Goal: Task Accomplishment & Management: Manage account settings

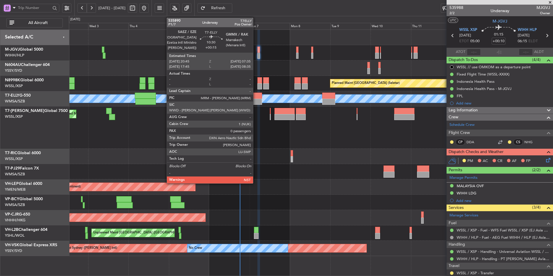
click at [256, 99] on div at bounding box center [253, 102] width 18 height 6
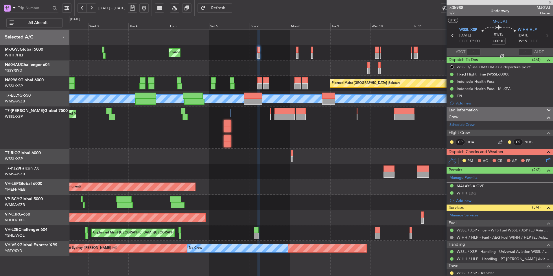
type input "+00:15"
type input "0"
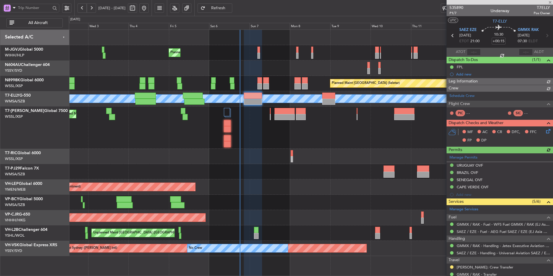
type input "[PERSON_NAME] (HHAFI)"
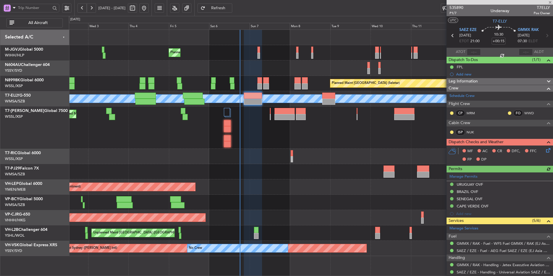
scroll to position [37, 0]
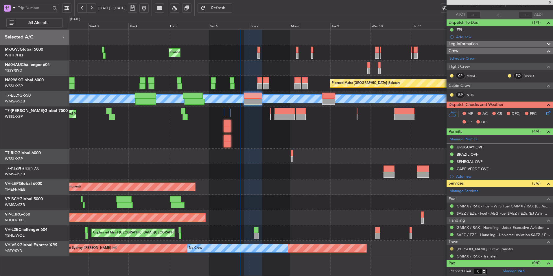
click at [451, 249] on button at bounding box center [451, 248] width 3 height 3
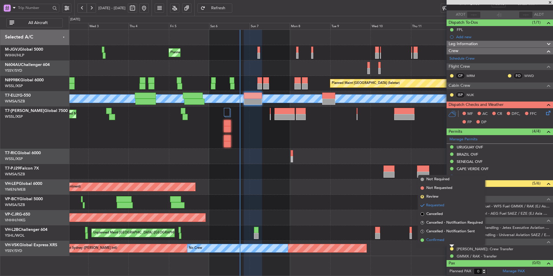
click at [440, 242] on span "Confirmed" at bounding box center [435, 240] width 18 height 6
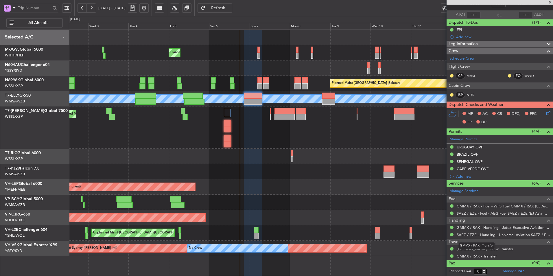
click at [468, 249] on div "GMMX / RAK - Transfer" at bounding box center [476, 245] width 36 height 7
click at [468, 250] on link "[PERSON_NAME]: Crew Transfer" at bounding box center [484, 248] width 57 height 5
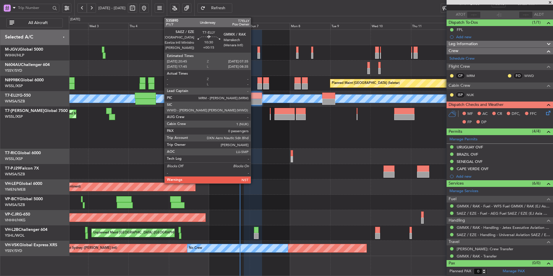
click at [253, 99] on div at bounding box center [253, 102] width 18 height 6
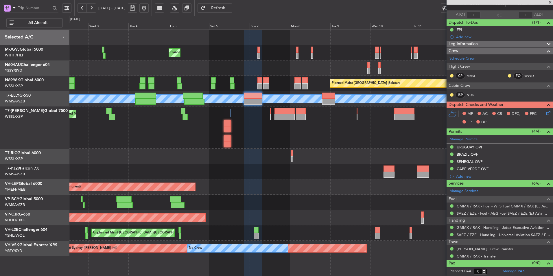
type input "[PERSON_NAME] (HHAFI)"
click at [275, 132] on div "Planned Maint Dubai (Al Maktoum Intl)" at bounding box center [311, 127] width 484 height 42
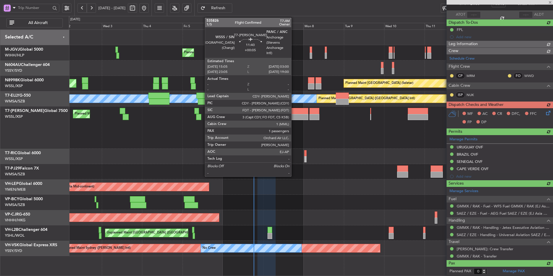
click at [294, 115] on div at bounding box center [298, 117] width 20 height 6
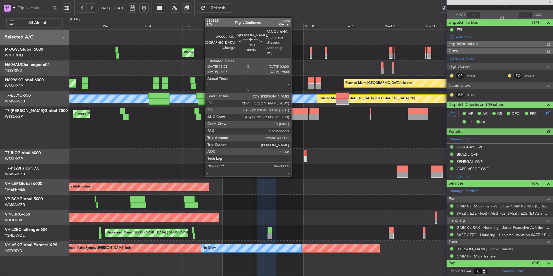
type input "[PERSON_NAME] (HHAFI)"
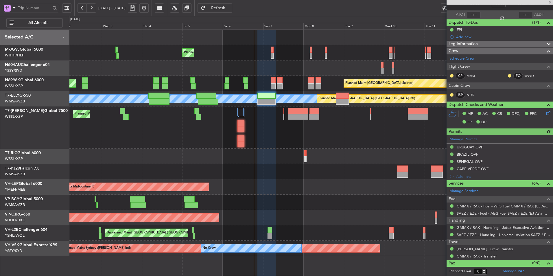
type input "+00:05"
type input "1"
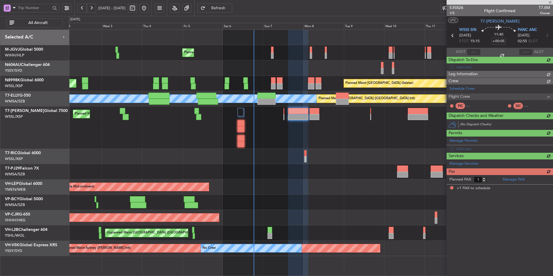
scroll to position [0, 0]
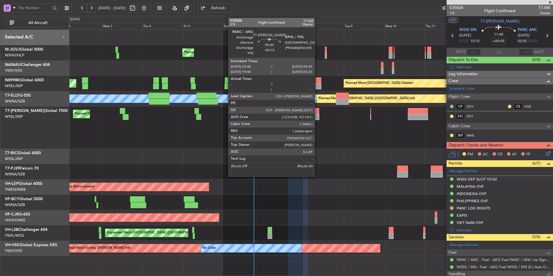
click at [317, 112] on div at bounding box center [314, 111] width 10 height 6
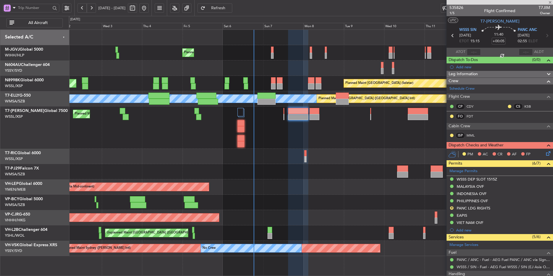
type input "-00:15"
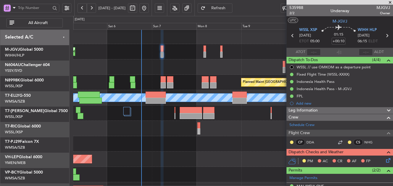
scroll to position [1, 0]
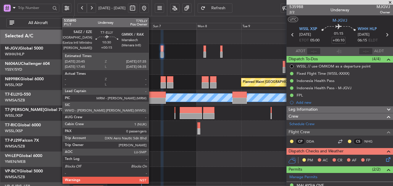
click at [146, 101] on div at bounding box center [155, 100] width 20 height 6
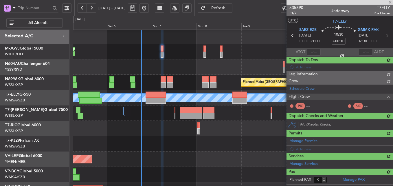
type input "+00:15"
type input "0"
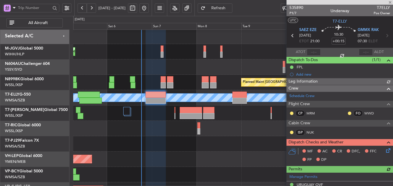
type input "[PERSON_NAME] (HHAFI)"
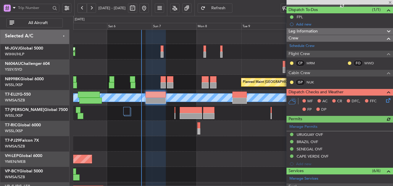
scroll to position [58, 0]
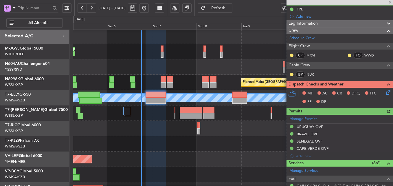
click at [385, 94] on icon at bounding box center [386, 91] width 5 height 5
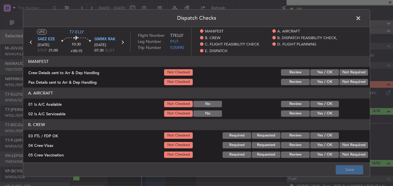
click at [323, 73] on button "Yes / OK" at bounding box center [324, 72] width 29 height 6
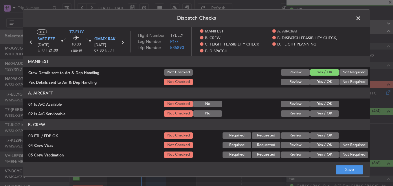
click at [323, 80] on button "Yes / OK" at bounding box center [324, 82] width 29 height 6
click at [321, 99] on section "A. AIRCRAFT 01 Is A/C Available Not Checked No Review Yes / OK 02 Is A/C Servic…" at bounding box center [196, 102] width 346 height 30
click at [319, 110] on button "Yes / OK" at bounding box center [324, 113] width 29 height 6
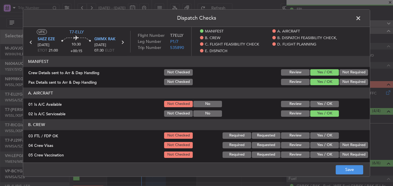
click at [319, 106] on button "Yes / OK" at bounding box center [324, 104] width 29 height 6
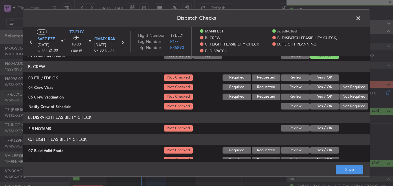
click at [319, 77] on button "Yes / OK" at bounding box center [324, 77] width 29 height 6
click at [344, 85] on button "Not Required" at bounding box center [353, 87] width 29 height 6
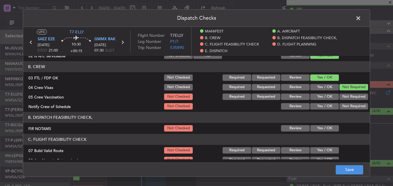
click at [345, 94] on button "Not Required" at bounding box center [353, 96] width 29 height 6
click at [326, 105] on button "Yes / OK" at bounding box center [324, 106] width 29 height 6
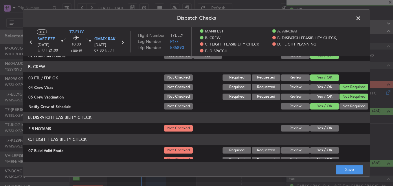
click at [321, 124] on section "B. DISPATCH FEASIBILITY CHECK, FIR NOTAMS Not Checked Review Yes / OK" at bounding box center [196, 122] width 346 height 21
click at [321, 127] on button "Yes / OK" at bounding box center [324, 128] width 29 height 6
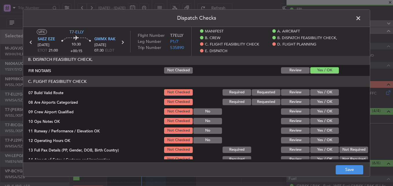
click at [321, 96] on div "Yes / OK" at bounding box center [323, 92] width 29 height 8
click at [320, 97] on section "C. FLIGHT FEASIBILITY CHECK 07 Build Valid Route Not Checked Required Requested…" at bounding box center [196, 153] width 346 height 154
click at [321, 92] on button "Yes / OK" at bounding box center [324, 92] width 29 height 6
click at [323, 104] on button "Yes / OK" at bounding box center [324, 102] width 29 height 6
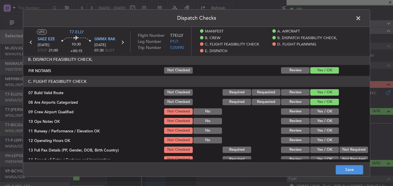
click at [323, 111] on button "Yes / OK" at bounding box center [324, 111] width 29 height 6
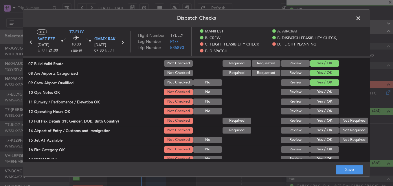
click at [322, 94] on button "Yes / OK" at bounding box center [324, 92] width 29 height 6
click at [321, 101] on button "Yes / OK" at bounding box center [324, 101] width 29 height 6
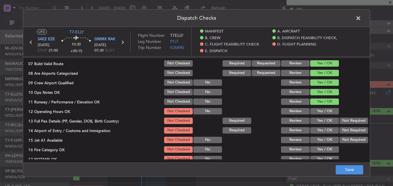
click at [321, 108] on button "Yes / OK" at bounding box center [324, 111] width 29 height 6
click at [322, 119] on button "Yes / OK" at bounding box center [324, 120] width 29 height 6
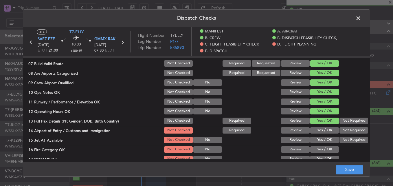
click at [341, 120] on button "Not Required" at bounding box center [353, 120] width 29 height 6
click at [321, 130] on button "Yes / OK" at bounding box center [324, 130] width 29 height 6
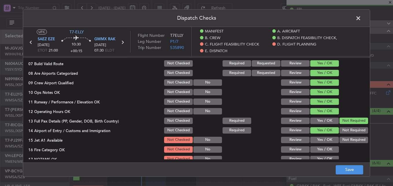
click at [323, 138] on button "Yes / OK" at bounding box center [324, 139] width 29 height 6
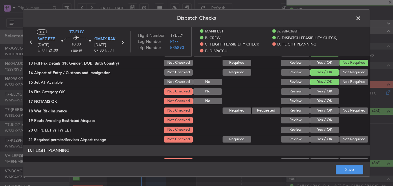
click at [322, 93] on button "Yes / OK" at bounding box center [324, 91] width 29 height 6
click at [321, 103] on button "Yes / OK" at bounding box center [324, 101] width 29 height 6
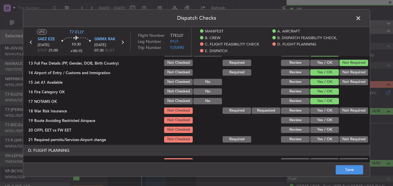
click at [344, 108] on button "Not Required" at bounding box center [353, 110] width 29 height 6
click at [322, 119] on button "Yes / OK" at bounding box center [324, 120] width 29 height 6
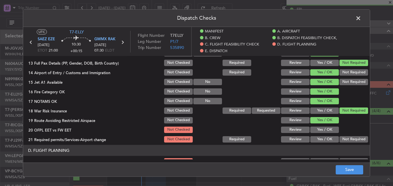
click at [322, 132] on button "Yes / OK" at bounding box center [324, 129] width 29 height 6
click at [322, 139] on button "Yes / OK" at bounding box center [324, 139] width 29 height 6
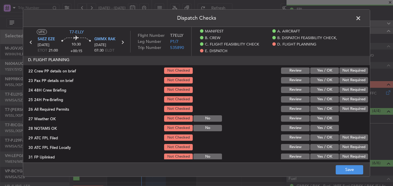
scroll to position [260, 0]
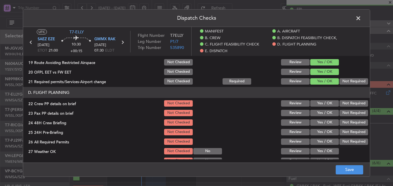
click at [322, 102] on button "Yes / OK" at bounding box center [324, 103] width 29 height 6
click at [342, 111] on button "Not Required" at bounding box center [353, 113] width 29 height 6
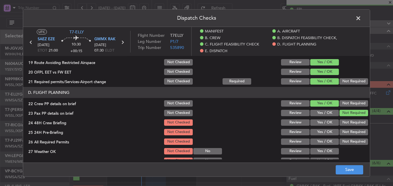
click at [323, 121] on button "Yes / OK" at bounding box center [324, 122] width 29 height 6
click at [322, 129] on button "Yes / OK" at bounding box center [324, 132] width 29 height 6
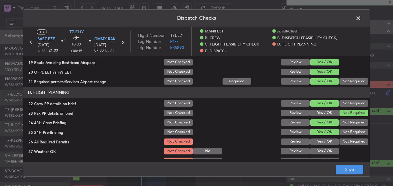
click at [323, 140] on button "Yes / OK" at bounding box center [324, 141] width 29 height 6
click at [323, 149] on button "Yes / OK" at bounding box center [324, 151] width 29 height 6
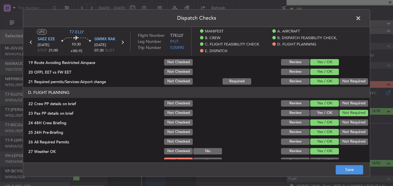
scroll to position [289, 0]
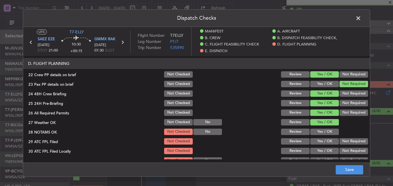
click at [322, 133] on button "Yes / OK" at bounding box center [324, 131] width 29 height 6
click at [322, 139] on button "Yes / OK" at bounding box center [324, 141] width 29 height 6
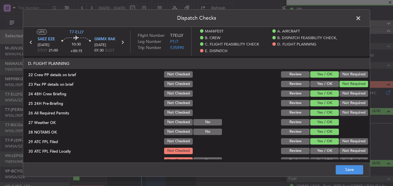
scroll to position [347, 0]
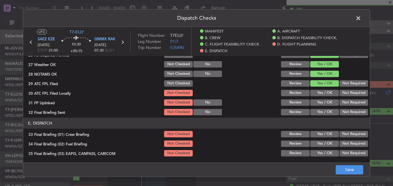
click at [321, 91] on button "Yes / OK" at bounding box center [324, 93] width 29 height 6
click at [322, 99] on button "Yes / OK" at bounding box center [324, 102] width 29 height 6
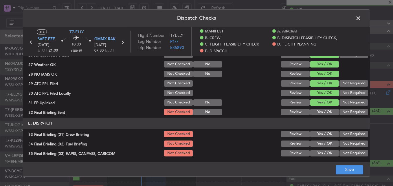
click at [320, 113] on button "Yes / OK" at bounding box center [324, 112] width 29 height 6
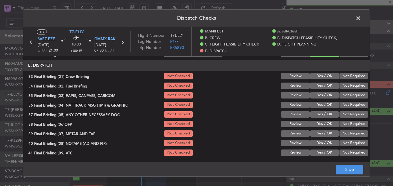
click at [323, 73] on button "Yes / OK" at bounding box center [324, 76] width 29 height 6
click at [319, 85] on button "Yes / OK" at bounding box center [324, 85] width 29 height 6
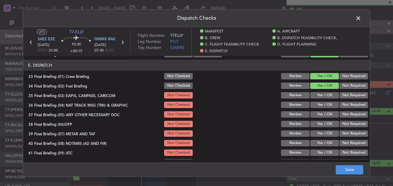
click at [342, 95] on button "Not Required" at bounding box center [353, 95] width 29 height 6
click at [343, 103] on button "Not Required" at bounding box center [353, 104] width 29 height 6
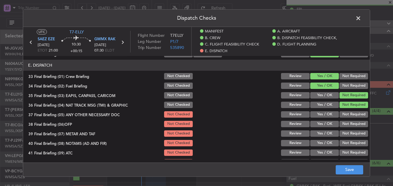
click at [343, 114] on button "Not Required" at bounding box center [353, 114] width 29 height 6
click at [319, 125] on button "Yes / OK" at bounding box center [324, 124] width 29 height 6
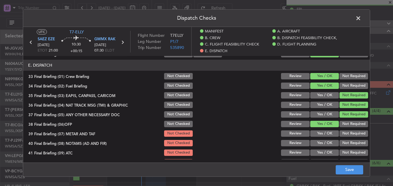
click at [320, 134] on button "Yes / OK" at bounding box center [324, 133] width 29 height 6
click at [320, 148] on section "E. DISPATCH 33 Final Briefing (01) Crew Briefing Not Checked Review Yes / OK No…" at bounding box center [196, 122] width 346 height 125
click at [319, 145] on button "Yes / OK" at bounding box center [324, 143] width 29 height 6
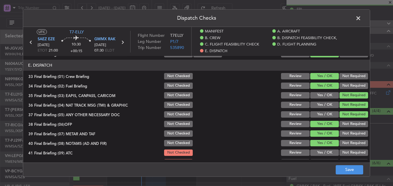
click at [319, 152] on button "Yes / OK" at bounding box center [324, 152] width 29 height 6
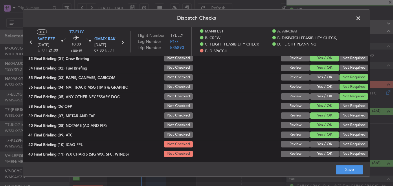
scroll to position [432, 0]
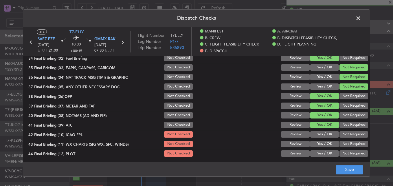
click at [318, 138] on div "Yes / OK" at bounding box center [323, 134] width 29 height 8
click at [317, 138] on div "Yes / OK" at bounding box center [323, 134] width 29 height 8
click at [317, 135] on button "Yes / OK" at bounding box center [324, 134] width 29 height 6
click at [318, 142] on button "Yes / OK" at bounding box center [324, 143] width 29 height 6
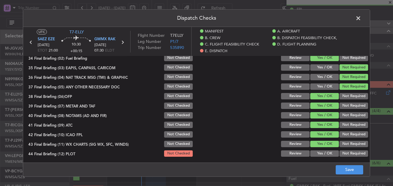
click at [320, 151] on button "Yes / OK" at bounding box center [324, 153] width 29 height 6
click at [346, 175] on footer "Save" at bounding box center [196, 169] width 346 height 14
click at [345, 173] on button "Save" at bounding box center [348, 169] width 27 height 9
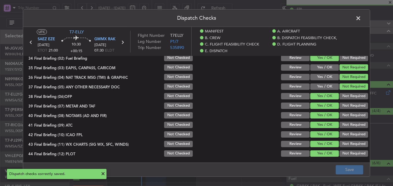
click at [361, 21] on span at bounding box center [361, 20] width 0 height 12
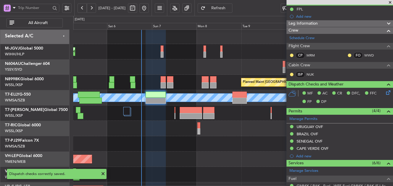
click at [180, 131] on div at bounding box center [232, 128] width 319 height 15
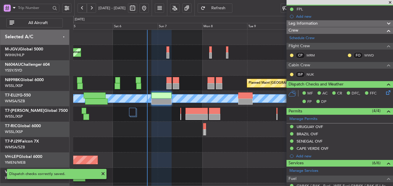
click at [163, 71] on div at bounding box center [232, 67] width 319 height 15
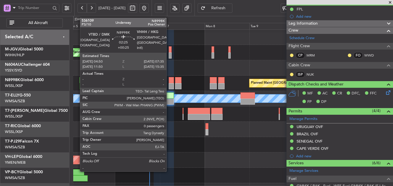
click at [169, 78] on div at bounding box center [171, 80] width 5 height 6
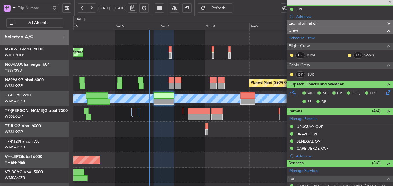
type input "+00:25"
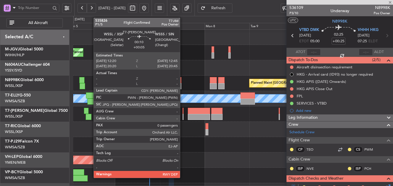
click at [182, 113] on div at bounding box center [182, 111] width 1 height 6
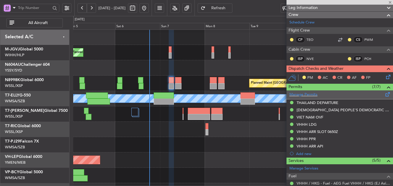
scroll to position [116, 0]
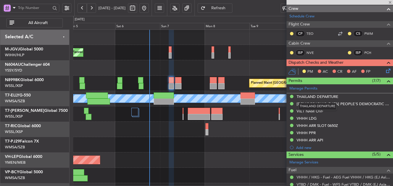
type input "+00:05"
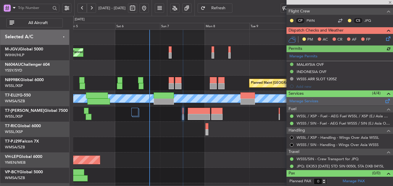
scroll to position [0, 0]
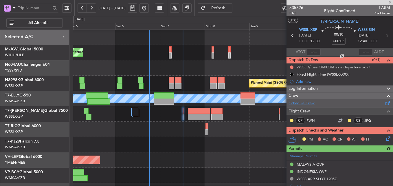
click at [312, 103] on link "Schedule Crew" at bounding box center [301, 103] width 25 height 6
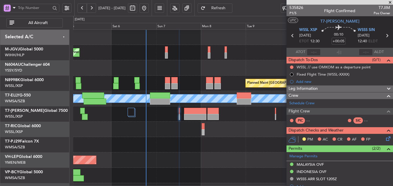
click at [190, 46] on div "Planned Maint [GEOGRAPHIC_DATA] (Seletar)" at bounding box center [232, 52] width 319 height 15
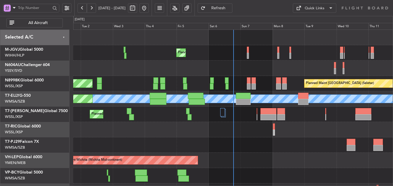
click at [170, 123] on div at bounding box center [232, 129] width 319 height 15
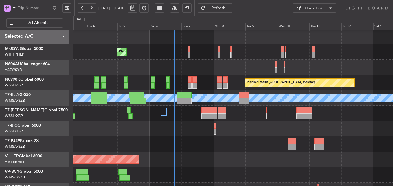
click at [190, 53] on div "Planned Maint [GEOGRAPHIC_DATA] (Seletar)" at bounding box center [232, 51] width 319 height 15
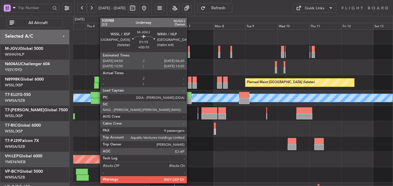
click at [189, 52] on div at bounding box center [189, 55] width 2 height 6
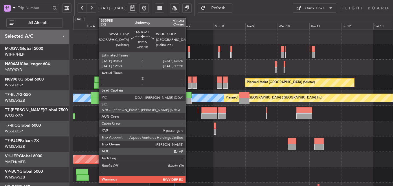
click at [188, 51] on div at bounding box center [189, 49] width 2 height 6
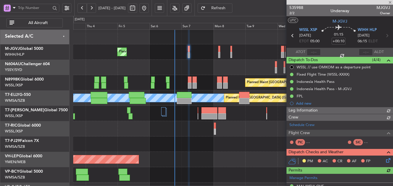
type input "[PERSON_NAME] (HHAFI)"
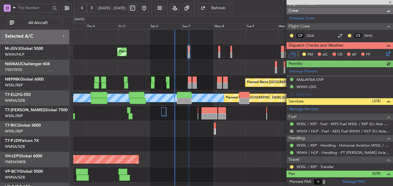
scroll to position [58, 0]
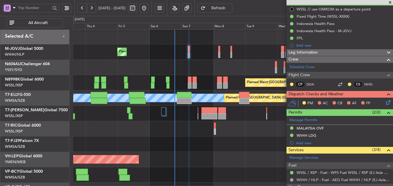
click at [384, 103] on icon at bounding box center [386, 101] width 5 height 5
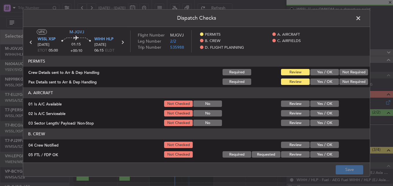
click at [317, 73] on button "Yes / OK" at bounding box center [324, 72] width 29 height 6
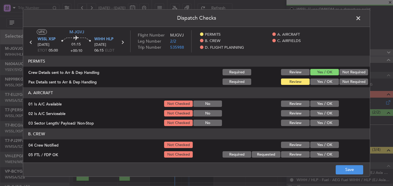
click at [320, 80] on button "Yes / OK" at bounding box center [324, 81] width 29 height 6
click at [317, 103] on button "Yes / OK" at bounding box center [324, 103] width 29 height 6
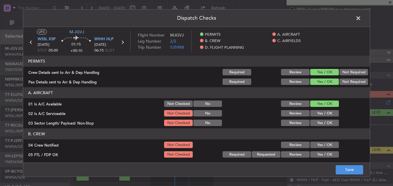
click at [318, 110] on button "Yes / OK" at bounding box center [324, 113] width 29 height 6
click at [319, 122] on button "Yes / OK" at bounding box center [324, 122] width 29 height 6
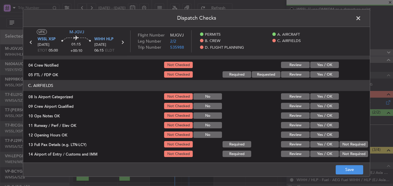
scroll to position [87, 0]
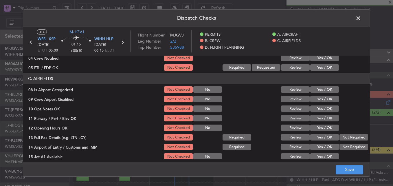
click at [320, 58] on button "Yes / OK" at bounding box center [324, 58] width 29 height 6
click at [320, 67] on button "Yes / OK" at bounding box center [324, 67] width 29 height 6
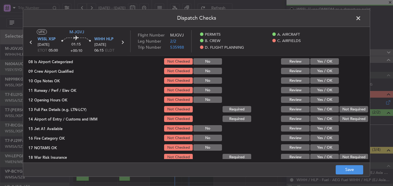
scroll to position [116, 0]
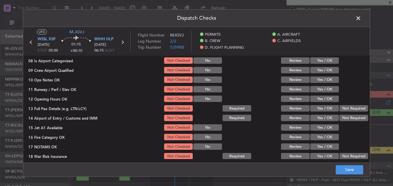
click at [319, 61] on button "Yes / OK" at bounding box center [324, 60] width 29 height 6
click at [320, 69] on button "Yes / OK" at bounding box center [324, 70] width 29 height 6
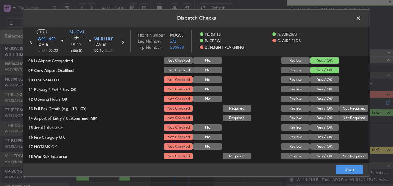
click at [319, 77] on button "Yes / OK" at bounding box center [324, 79] width 29 height 6
click at [317, 88] on button "Yes / OK" at bounding box center [324, 89] width 29 height 6
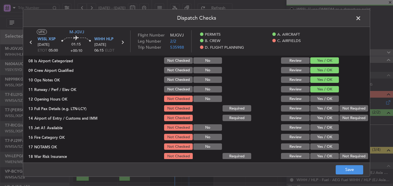
click at [319, 96] on button "Yes / OK" at bounding box center [324, 98] width 29 height 6
click at [328, 107] on button "Yes / OK" at bounding box center [324, 108] width 29 height 6
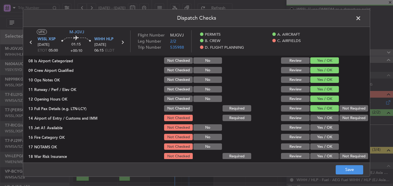
click at [326, 116] on button "Yes / OK" at bounding box center [324, 117] width 29 height 6
click at [324, 125] on button "Yes / OK" at bounding box center [324, 127] width 29 height 6
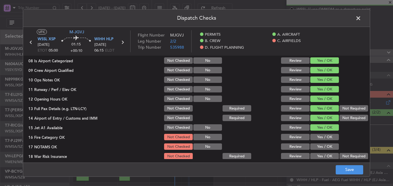
click at [323, 135] on button "Yes / OK" at bounding box center [324, 137] width 29 height 6
click at [322, 142] on div "Yes / OK" at bounding box center [323, 146] width 29 height 8
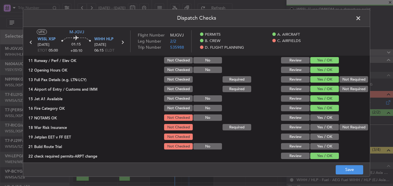
click at [321, 115] on button "Yes / OK" at bounding box center [324, 117] width 29 height 6
click at [347, 124] on button "Not Required" at bounding box center [353, 127] width 29 height 6
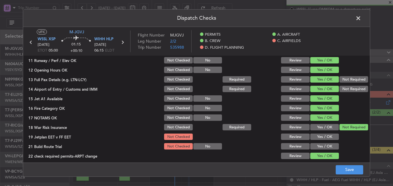
click at [330, 137] on button "Yes / OK" at bounding box center [324, 136] width 29 height 6
click at [327, 145] on button "Yes / OK" at bounding box center [324, 146] width 29 height 6
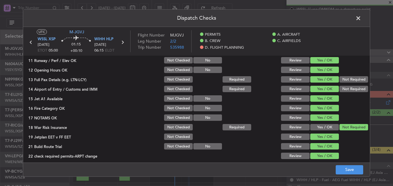
scroll to position [236, 0]
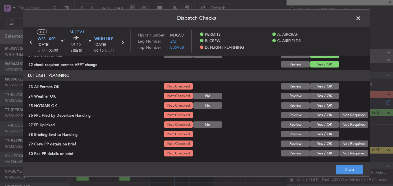
click at [323, 85] on button "Yes / OK" at bounding box center [324, 86] width 29 height 6
click at [324, 95] on button "Yes / OK" at bounding box center [324, 95] width 29 height 6
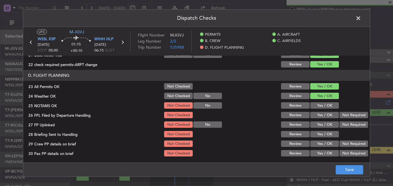
click at [324, 107] on button "Yes / OK" at bounding box center [324, 105] width 29 height 6
click at [325, 113] on button "Yes / OK" at bounding box center [324, 115] width 29 height 6
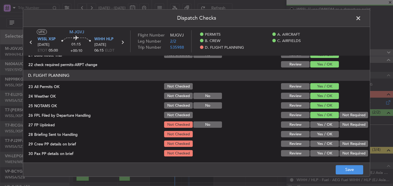
click at [325, 123] on button "Yes / OK" at bounding box center [324, 124] width 29 height 6
click at [324, 137] on button "Yes / OK" at bounding box center [324, 134] width 29 height 6
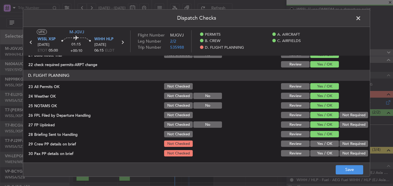
click at [324, 148] on section "D. FLIGHT PLANNING 23 All Permits OK Not Checked Review Yes / OK 24 Weather OK …" at bounding box center [196, 113] width 346 height 87
click at [323, 145] on button "Yes / OK" at bounding box center [324, 143] width 29 height 6
click at [323, 151] on button "Yes / OK" at bounding box center [324, 153] width 29 height 6
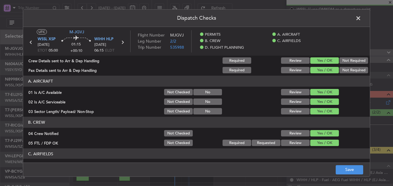
scroll to position [0, 0]
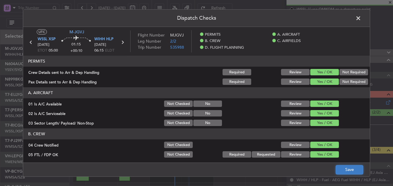
click at [344, 170] on button "Save" at bounding box center [348, 169] width 27 height 9
click at [361, 23] on span at bounding box center [361, 20] width 0 height 12
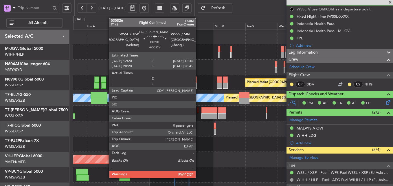
click at [198, 112] on div at bounding box center [197, 110] width 1 height 6
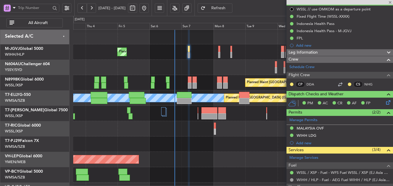
type input "+00:05"
type input "0"
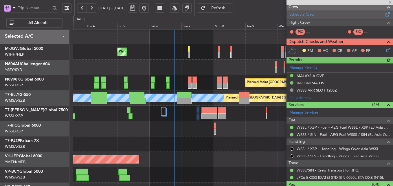
scroll to position [100, 0]
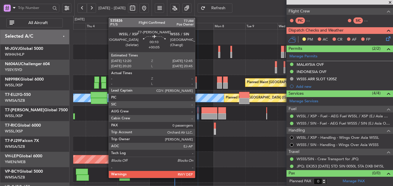
click at [197, 111] on div at bounding box center [197, 110] width 1 height 6
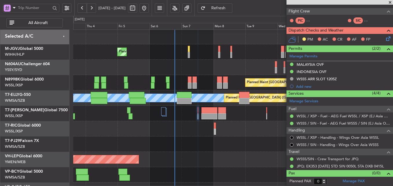
click at [225, 9] on span "Refresh" at bounding box center [218, 8] width 24 height 4
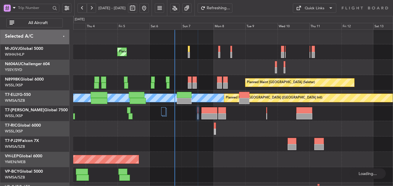
scroll to position [0, 0]
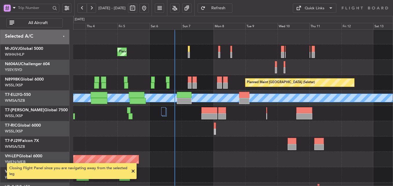
click at [190, 141] on div at bounding box center [232, 143] width 319 height 15
click at [161, 108] on div at bounding box center [163, 111] width 5 height 8
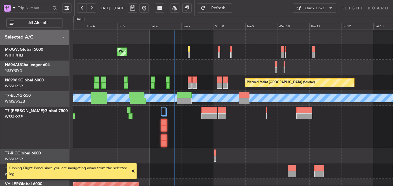
click at [205, 143] on div "Planned Maint Dubai (Al Maktoum Intl)" at bounding box center [232, 127] width 319 height 42
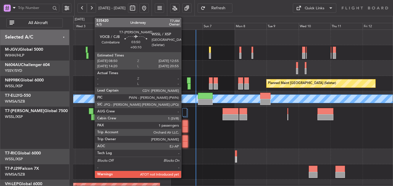
click at [184, 124] on div at bounding box center [184, 123] width 5 height 6
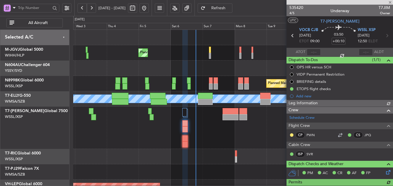
type input "Terry Leung (LEU)"
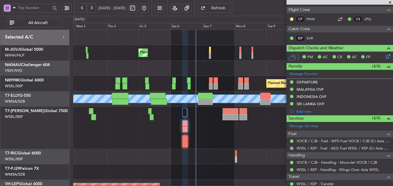
scroll to position [146, 0]
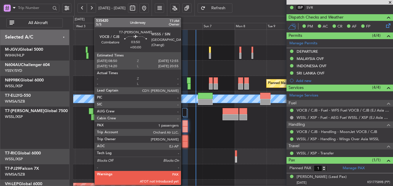
click at [183, 142] on div at bounding box center [184, 144] width 5 height 6
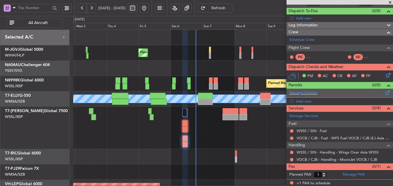
scroll to position [50, 0]
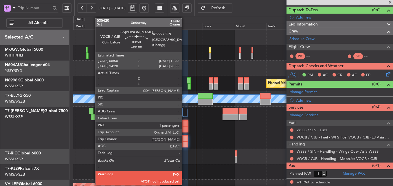
click at [184, 140] on div at bounding box center [184, 138] width 5 height 6
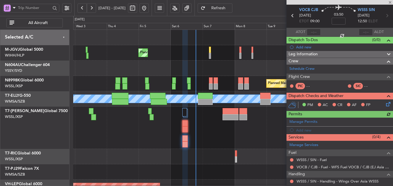
scroll to position [0, 0]
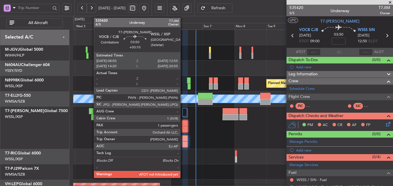
click at [183, 125] on div at bounding box center [184, 123] width 5 height 6
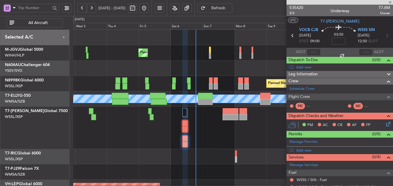
type input "+00:10"
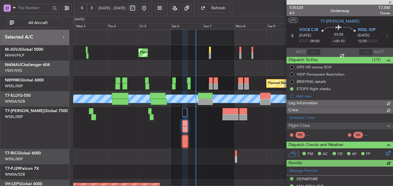
type input "Terry Leung (LEU)"
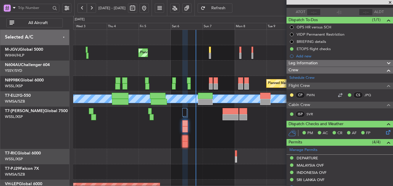
scroll to position [31, 0]
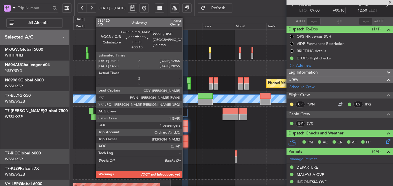
click at [185, 121] on div at bounding box center [184, 123] width 5 height 6
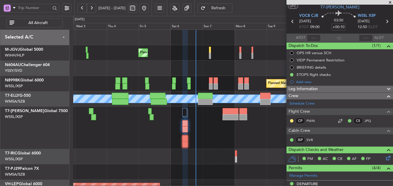
scroll to position [0, 0]
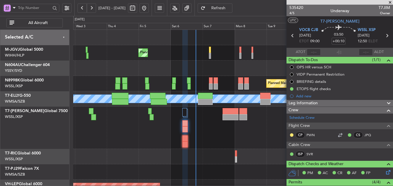
click at [160, 125] on div "Planned Maint Dubai (Al Maktoum Intl)" at bounding box center [232, 127] width 319 height 42
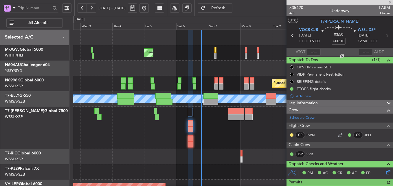
type input "Terry Leung (LEU)"
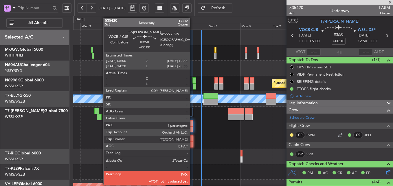
click at [192, 141] on div at bounding box center [190, 144] width 5 height 6
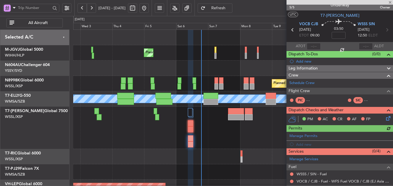
scroll to position [50, 0]
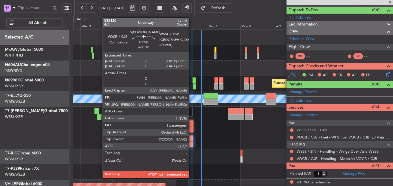
click at [191, 126] on div at bounding box center [190, 123] width 5 height 6
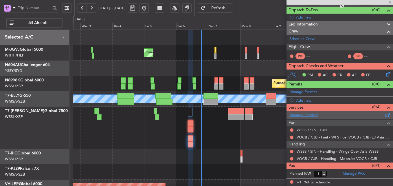
type input "+00:10"
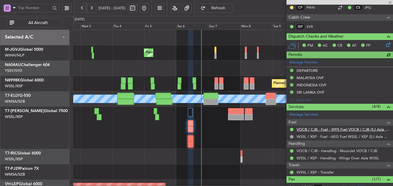
type input "Terry Leung (LEU)"
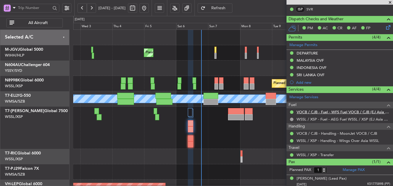
click at [331, 110] on link "VOCB / CJB - Fuel - WFS Fuel VOCB / CJB (EJ Asia Only)" at bounding box center [342, 111] width 93 height 5
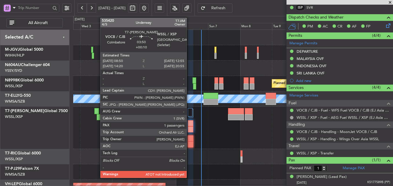
click at [189, 126] on div at bounding box center [190, 123] width 5 height 6
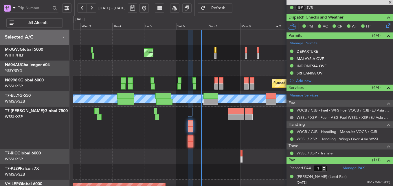
type input "Terry Leung (LEU)"
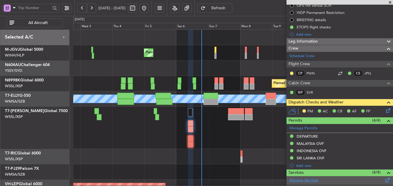
scroll to position [54, 0]
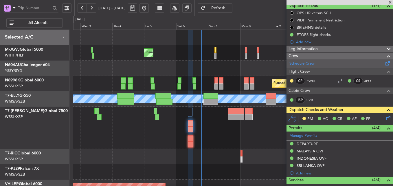
click at [300, 63] on link "Schedule Crew" at bounding box center [301, 64] width 25 height 6
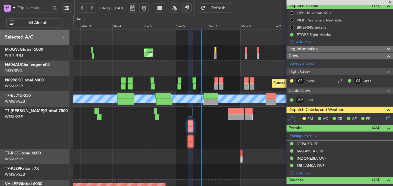
click at [230, 9] on span "Refresh" at bounding box center [218, 8] width 24 height 4
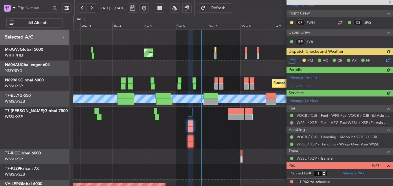
scroll to position [93, 0]
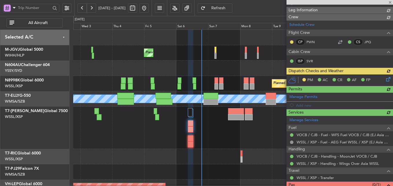
type input "Terry Leung (LEU)"
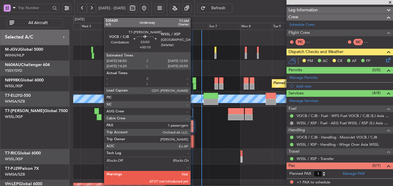
click at [193, 124] on div at bounding box center [190, 123] width 5 height 6
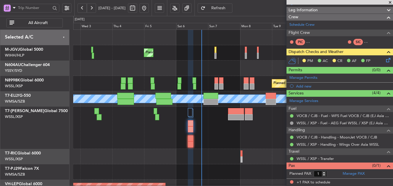
click at [230, 8] on span "Refresh" at bounding box center [218, 8] width 24 height 4
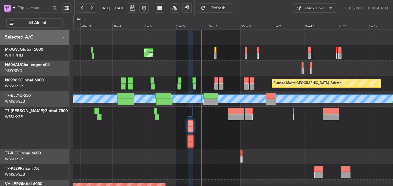
scroll to position [0, 0]
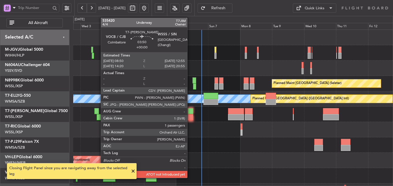
click at [190, 116] on div at bounding box center [190, 117] width 5 height 6
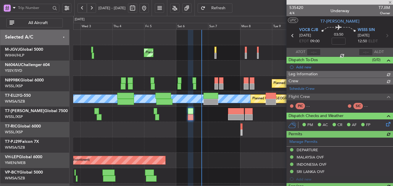
type input "[PERSON_NAME] (HHAFI)"
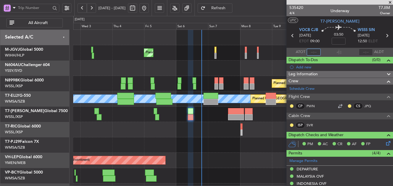
click at [313, 52] on input "text" at bounding box center [313, 52] width 14 height 7
type input "10:18"
click at [360, 50] on input "text" at bounding box center [365, 52] width 14 height 7
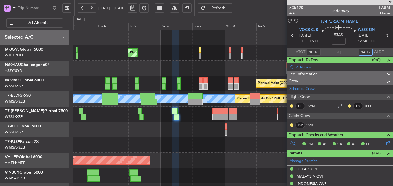
click at [193, 134] on div at bounding box center [232, 129] width 319 height 15
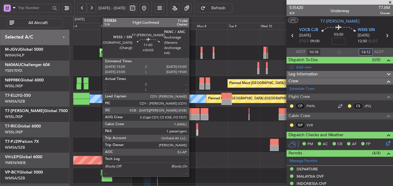
click at [191, 114] on div at bounding box center [192, 117] width 16 height 6
type input "14:12"
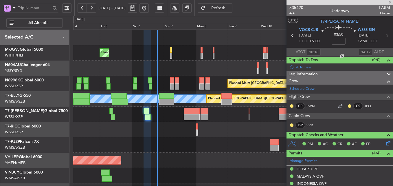
type input "+00:05"
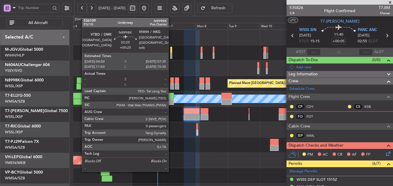
click at [171, 83] on div at bounding box center [172, 86] width 4 height 6
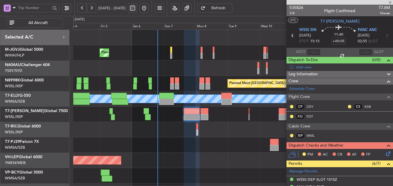
type input "+00:25"
type input "0"
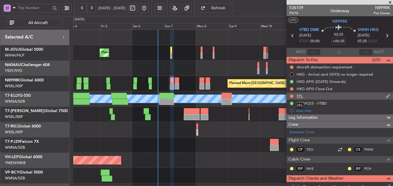
click at [300, 95] on div "FPL" at bounding box center [299, 95] width 6 height 5
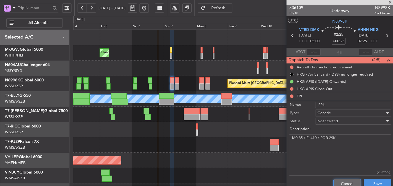
click at [334, 179] on button "Cancel" at bounding box center [346, 183] width 27 height 9
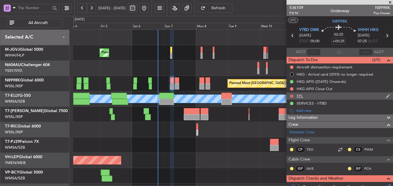
click at [291, 96] on button at bounding box center [291, 95] width 3 height 3
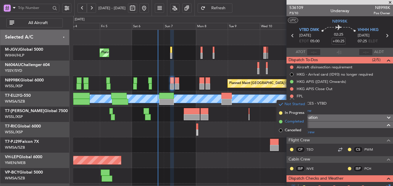
click at [291, 122] on span "Completed" at bounding box center [293, 122] width 19 height 6
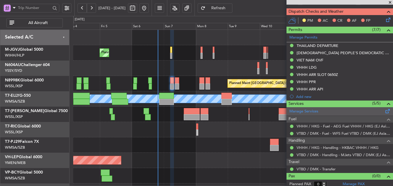
scroll to position [169, 0]
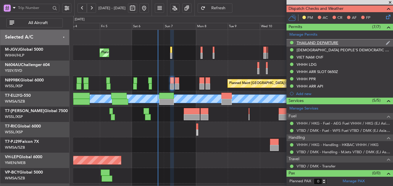
click at [319, 45] on div "THAILAND DEPARTURE" at bounding box center [339, 42] width 106 height 7
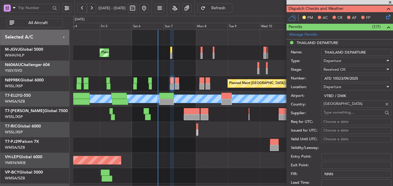
drag, startPoint x: 368, startPoint y: 77, endPoint x: 255, endPoint y: 82, distance: 112.8
click at [262, 82] on fb-app "04 Sep 2025 - 14 Sep 2025 Refresh Quick Links All Aircraft Planned Maint Singap…" at bounding box center [196, 96] width 393 height 179
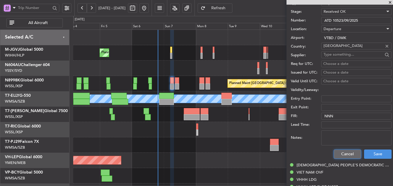
click at [345, 149] on button "Cancel" at bounding box center [346, 153] width 27 height 9
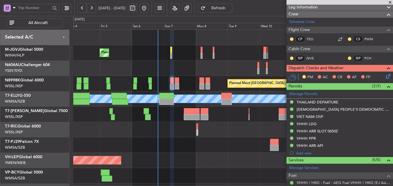
scroll to position [112, 0]
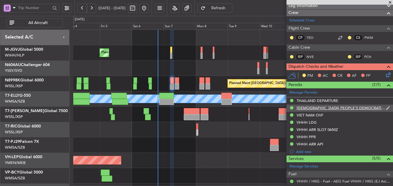
click at [330, 107] on div "LAO PEOPLE'S DEMOCRATIC REPUBLIC OVF" at bounding box center [340, 107] width 89 height 5
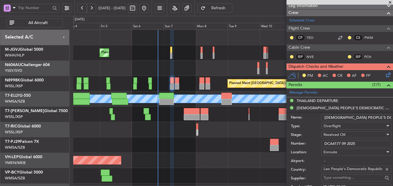
drag, startPoint x: 331, startPoint y: 141, endPoint x: 254, endPoint y: 139, distance: 76.3
click at [254, 139] on fb-app "04 Sep 2025 - 14 Sep 2025 Refresh Quick Links All Aircraft Planned Maint Singap…" at bounding box center [196, 96] width 393 height 179
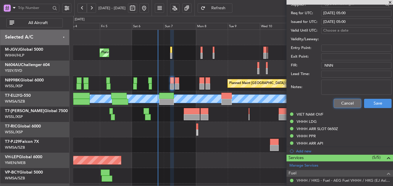
click at [342, 102] on button "Cancel" at bounding box center [346, 103] width 27 height 9
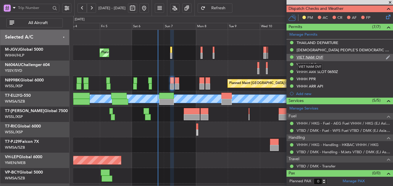
click at [311, 57] on div "VIET NAM OVF" at bounding box center [309, 57] width 27 height 5
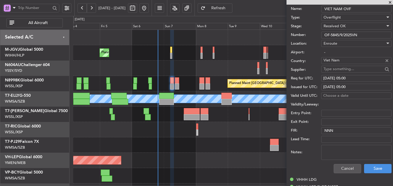
scroll to position [198, 0]
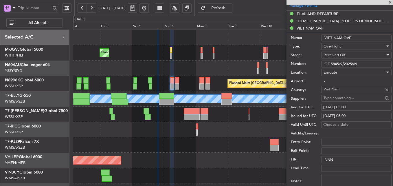
drag, startPoint x: 362, startPoint y: 62, endPoint x: 277, endPoint y: 63, distance: 84.7
click at [277, 63] on fb-app "04 Sep 2025 - 14 Sep 2025 Refresh Quick Links All Aircraft Planned Maint Singap…" at bounding box center [196, 96] width 393 height 179
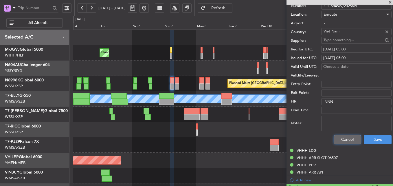
click at [342, 140] on button "Cancel" at bounding box center [346, 139] width 27 height 9
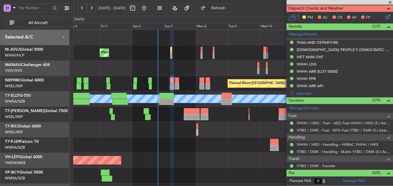
scroll to position [169, 0]
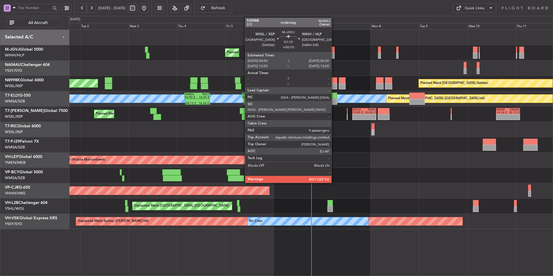
click at [334, 49] on div at bounding box center [332, 50] width 3 height 6
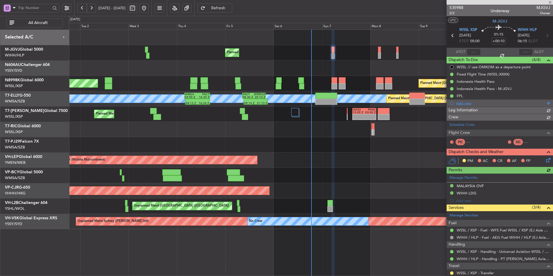
type input "[PERSON_NAME] (HHAFI)"
click at [504, 90] on div "Indonesia Health Pass - M-JGVJ" at bounding box center [483, 88] width 55 height 5
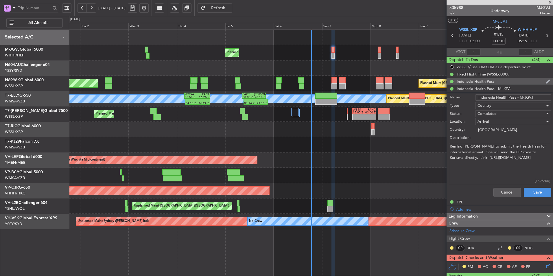
click at [484, 84] on div "Indonesia Health Pass" at bounding box center [499, 81] width 106 height 7
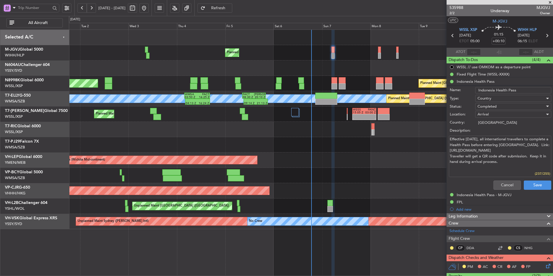
drag, startPoint x: 503, startPoint y: 162, endPoint x: 434, endPoint y: 128, distance: 76.5
click at [434, 128] on fb-app "01 Sep 2025 - 11 Sep 2025 Refresh Quick Links All Aircraft Planned Maint Singap…" at bounding box center [276, 141] width 553 height 269
click at [493, 185] on button "Cancel" at bounding box center [506, 184] width 27 height 9
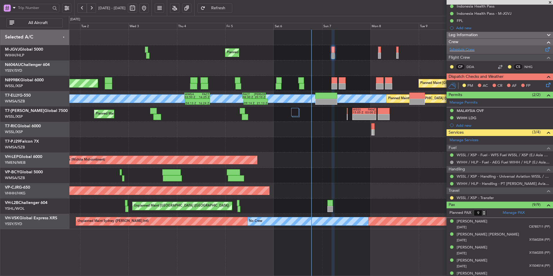
scroll to position [116, 0]
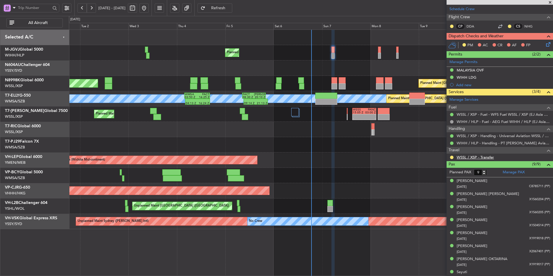
click at [488, 158] on link "WSSL / XSP - Transfer" at bounding box center [474, 157] width 37 height 5
type input "[PERSON_NAME] (HHAFI)"
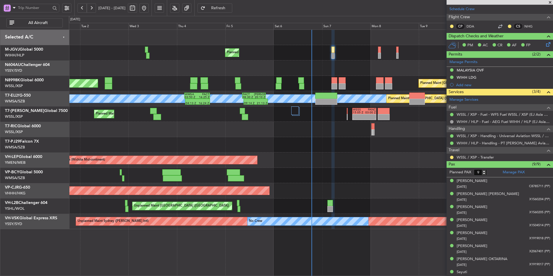
type input "[PERSON_NAME] (HHAFI)"
click at [281, 146] on div at bounding box center [311, 144] width 484 height 15
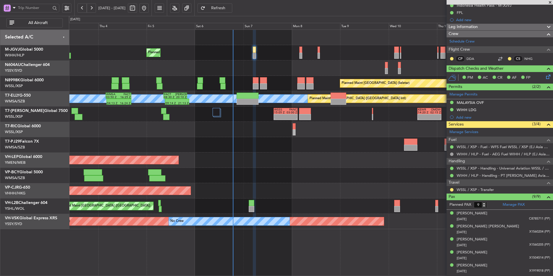
scroll to position [29, 0]
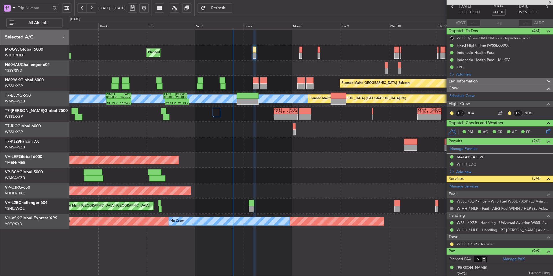
click at [222, 113] on div "- - WSSS 15:05 Z PANC 03:00 Z - - KEWR 14:20 Z OMDW 02:15 Z Planned Maint Dubai…" at bounding box center [311, 113] width 484 height 15
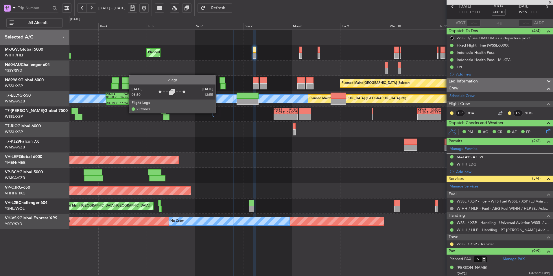
click at [218, 112] on div at bounding box center [216, 112] width 8 height 8
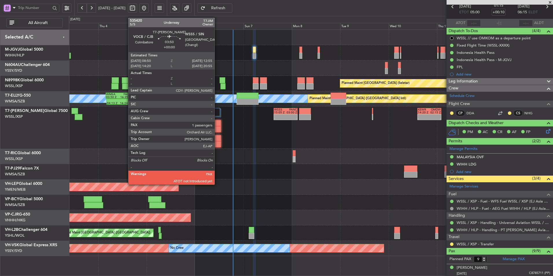
click at [221, 143] on div "- - WSSS 15:05 Z PANC 03:00 Z - - KEWR 14:20 Z OMDW 02:15 Z Planned Maint Dubai…" at bounding box center [311, 127] width 484 height 42
click at [219, 142] on div at bounding box center [216, 144] width 8 height 6
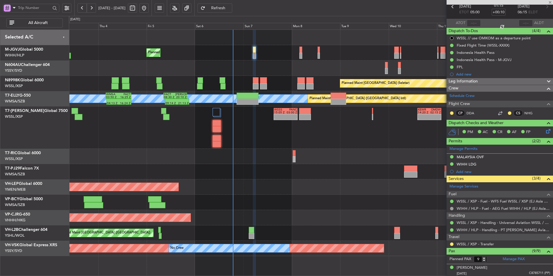
type input "1"
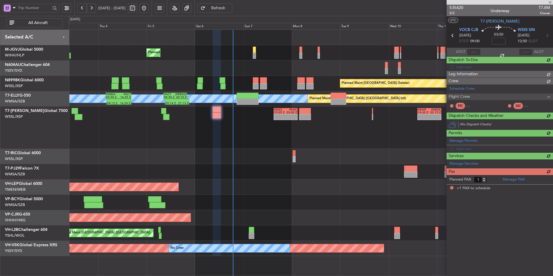
scroll to position [0, 0]
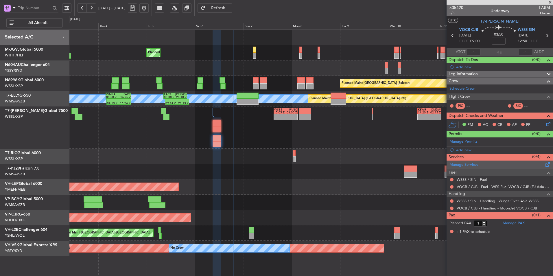
click at [471, 165] on link "Manage Services" at bounding box center [463, 165] width 29 height 6
click at [451, 179] on button at bounding box center [451, 179] width 3 height 3
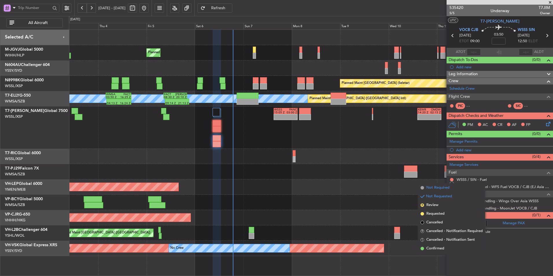
click at [431, 188] on span "Not Required" at bounding box center [437, 188] width 23 height 6
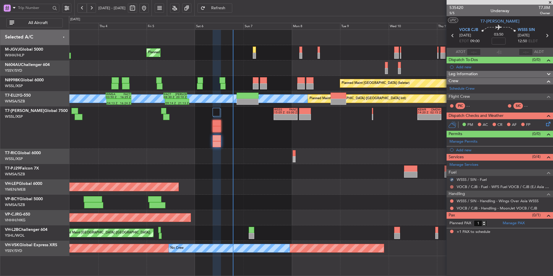
click at [453, 186] on button at bounding box center [451, 186] width 3 height 3
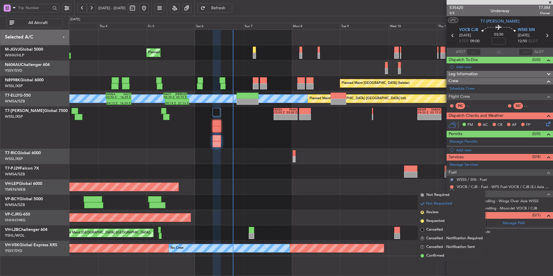
click at [433, 260] on div "Planned Maint Singapore (Seletar) Planned Maint Singapore (Seletar) Planned Mai…" at bounding box center [311, 152] width 484 height 246
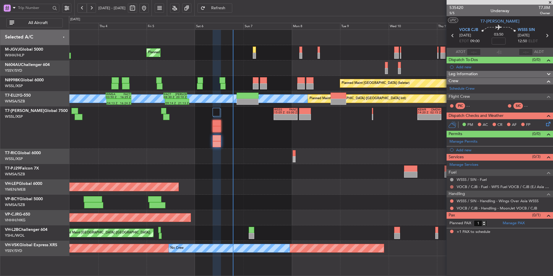
click at [451, 188] on mat-tooltip-component "Not Requested" at bounding box center [451, 195] width 33 height 15
click at [452, 185] on button at bounding box center [451, 186] width 3 height 3
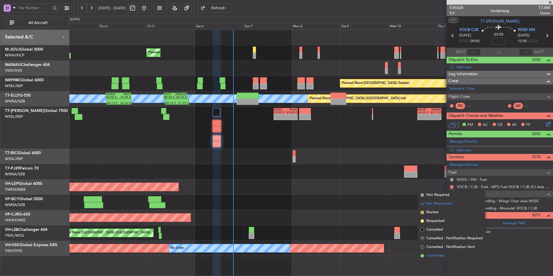
click at [438, 255] on span "Confirmed" at bounding box center [435, 256] width 18 height 6
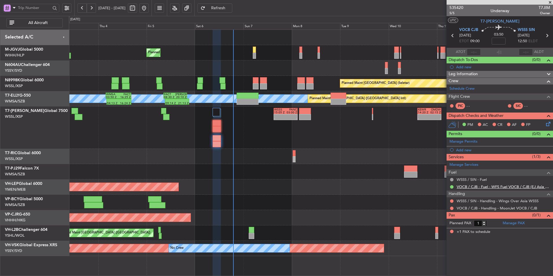
click at [473, 187] on link "VOCB / CJB - Fuel - WFS Fuel VOCB / CJB (EJ Asia Only)" at bounding box center [502, 186] width 93 height 5
click at [454, 200] on div at bounding box center [451, 201] width 5 height 5
click at [452, 200] on button at bounding box center [451, 200] width 3 height 3
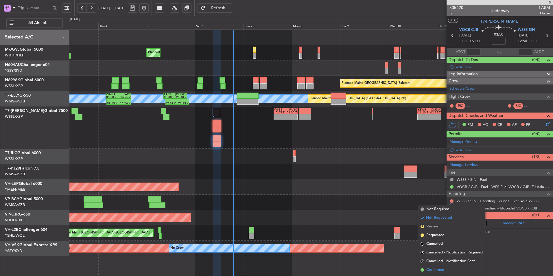
click at [441, 269] on span "Confirmed" at bounding box center [435, 270] width 18 height 6
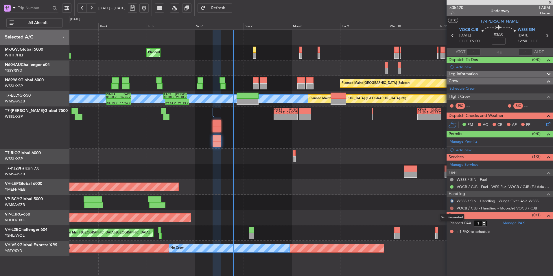
click at [451, 207] on button at bounding box center [451, 207] width 3 height 3
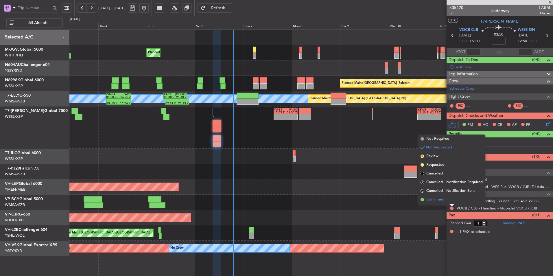
click at [434, 201] on span "Confirmed" at bounding box center [435, 200] width 18 height 6
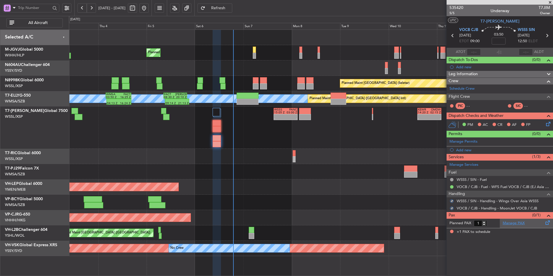
click at [504, 221] on link "Manage PAX" at bounding box center [513, 223] width 22 height 6
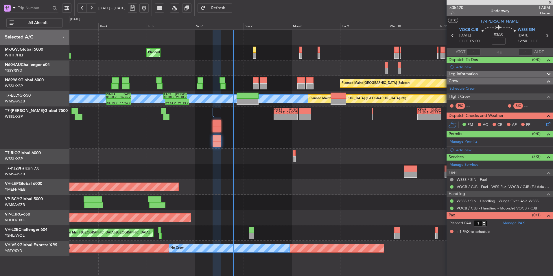
click at [232, 5] on button "Refresh" at bounding box center [214, 7] width 35 height 9
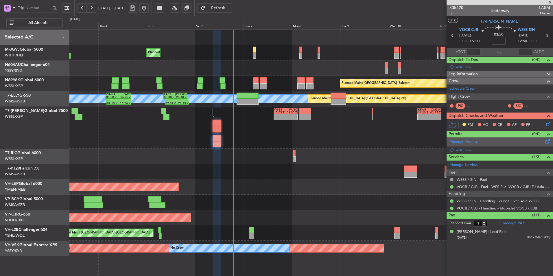
click at [465, 141] on link "Manage Permits" at bounding box center [463, 142] width 28 height 6
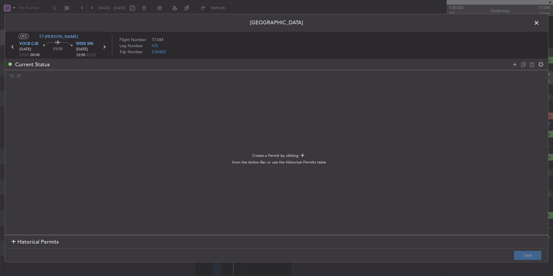
drag, startPoint x: 517, startPoint y: 63, endPoint x: 509, endPoint y: 64, distance: 7.3
click at [517, 63] on icon at bounding box center [514, 64] width 7 height 7
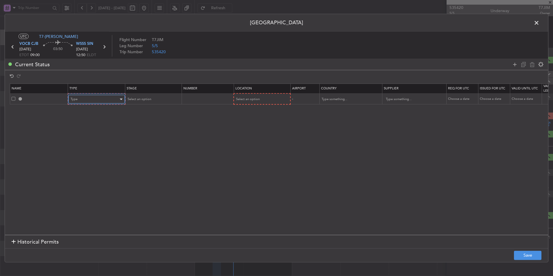
click at [109, 101] on div "Type" at bounding box center [95, 99] width 48 height 9
click at [87, 166] on span "Departure" at bounding box center [96, 168] width 51 height 9
click at [247, 103] on div "Select an option" at bounding box center [259, 99] width 48 height 9
click at [248, 109] on span "Departure" at bounding box center [261, 111] width 51 height 9
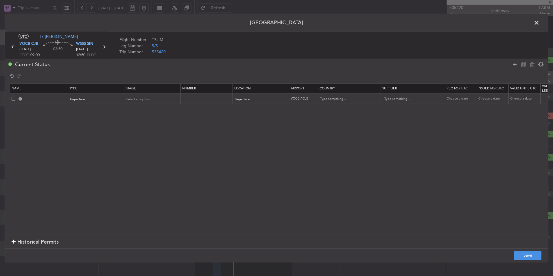
click at [539, 23] on span at bounding box center [539, 24] width 0 height 12
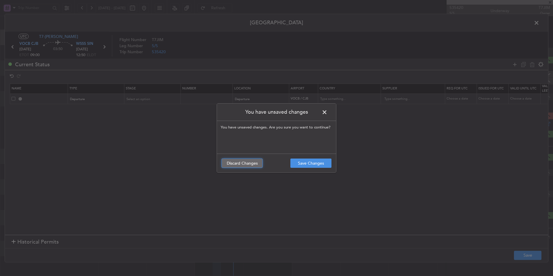
click at [240, 162] on button "Discard Changes" at bounding box center [241, 162] width 41 height 9
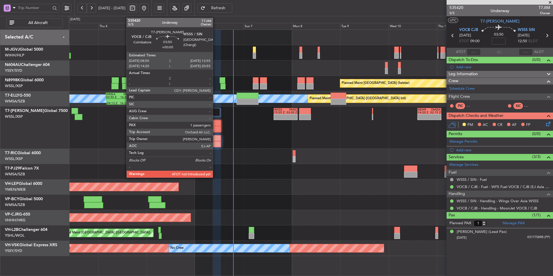
click at [215, 140] on div at bounding box center [216, 138] width 8 height 6
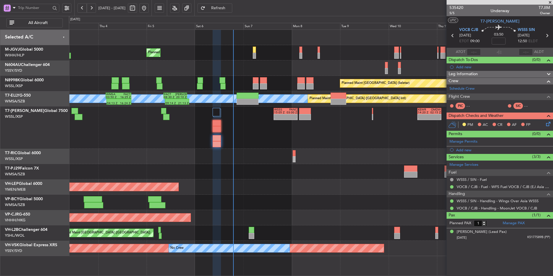
click at [230, 10] on span "Refresh" at bounding box center [218, 8] width 24 height 4
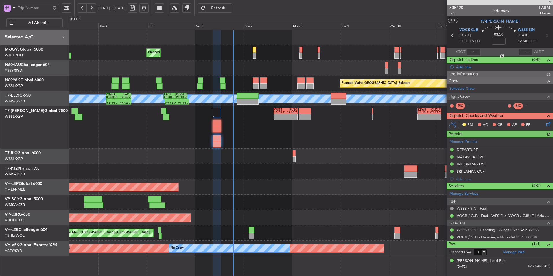
type input "[PERSON_NAME] (HHAFI)"
click at [549, 125] on icon at bounding box center [547, 123] width 5 height 5
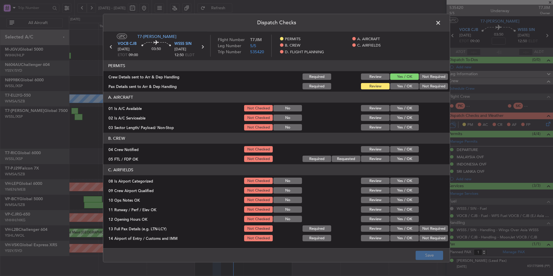
click at [405, 89] on button "Yes / OK" at bounding box center [404, 86] width 29 height 6
click at [404, 105] on div "Yes / OK" at bounding box center [403, 108] width 29 height 8
click at [403, 108] on button "Yes / OK" at bounding box center [404, 108] width 29 height 6
click at [399, 119] on button "Yes / OK" at bounding box center [404, 117] width 29 height 6
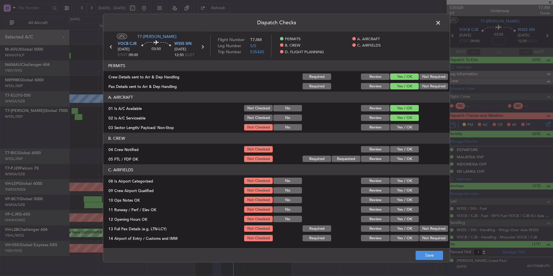
click at [397, 125] on button "Yes / OK" at bounding box center [404, 127] width 29 height 6
click at [399, 144] on section "B. CREW 04 Crew Notified Not Checked Review Yes / OK 05 FTL / FDP OK Not Checke…" at bounding box center [276, 148] width 346 height 30
click at [399, 147] on button "Yes / OK" at bounding box center [404, 149] width 29 height 6
click at [400, 155] on div "Yes / OK" at bounding box center [403, 159] width 29 height 8
click at [400, 160] on button "Yes / OK" at bounding box center [404, 159] width 29 height 6
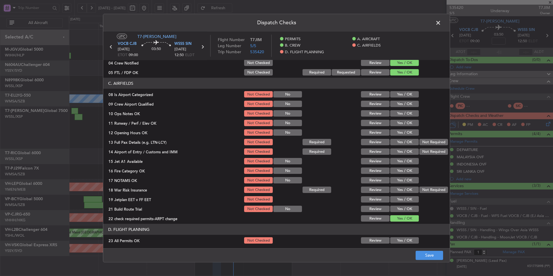
scroll to position [87, 0]
click at [406, 92] on button "Yes / OK" at bounding box center [404, 94] width 29 height 6
click at [406, 102] on button "Yes / OK" at bounding box center [404, 103] width 29 height 6
click at [402, 116] on button "Yes / OK" at bounding box center [404, 113] width 29 height 6
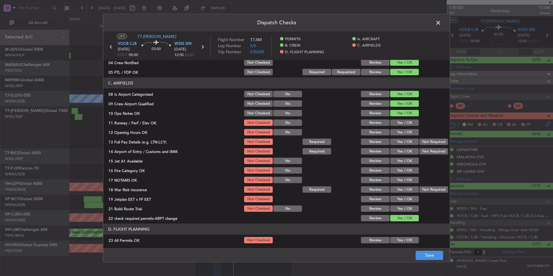
click at [396, 125] on button "Yes / OK" at bounding box center [404, 122] width 29 height 6
click at [395, 134] on button "Yes / OK" at bounding box center [404, 132] width 29 height 6
click at [397, 140] on button "Yes / OK" at bounding box center [404, 141] width 29 height 6
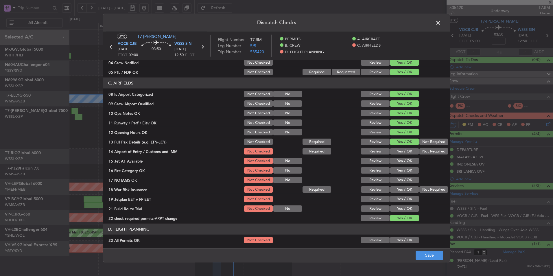
click at [399, 147] on div "Yes / OK" at bounding box center [403, 151] width 29 height 8
click at [400, 154] on button "Yes / OK" at bounding box center [404, 151] width 29 height 6
click at [401, 160] on button "Yes / OK" at bounding box center [404, 161] width 29 height 6
click at [401, 169] on button "Yes / OK" at bounding box center [404, 170] width 29 height 6
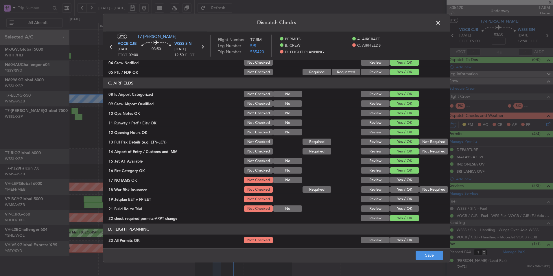
click at [401, 175] on section "C. AIRFIELDS 08 Is Airport Categorized Not Checked No Review Yes / OK 09 Crew A…" at bounding box center [276, 149] width 346 height 145
click at [401, 179] on button "Yes / OK" at bounding box center [404, 180] width 29 height 6
click at [428, 190] on button "Not Required" at bounding box center [433, 189] width 29 height 6
click at [410, 196] on button "Yes / OK" at bounding box center [404, 199] width 29 height 6
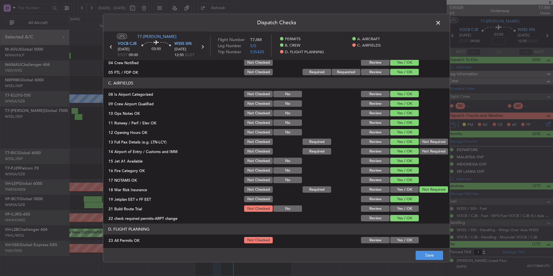
click at [407, 211] on button "Yes / OK" at bounding box center [404, 208] width 29 height 6
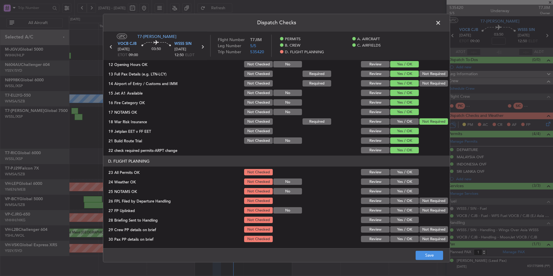
click at [407, 173] on button "Yes / OK" at bounding box center [404, 172] width 29 height 6
click at [405, 182] on button "Yes / OK" at bounding box center [404, 181] width 29 height 6
click at [403, 188] on button "Yes / OK" at bounding box center [404, 191] width 29 height 6
click at [403, 196] on section "D. FLIGHT PLANNING 23 All Permits OK Not Checked Review Yes / OK 24 Weather OK …" at bounding box center [276, 199] width 346 height 87
click at [403, 205] on section "D. FLIGHT PLANNING 23 All Permits OK Not Checked Review Yes / OK 24 Weather OK …" at bounding box center [276, 199] width 346 height 87
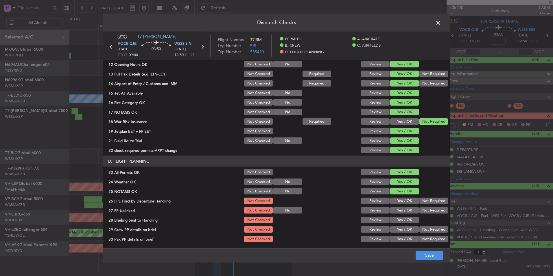
click at [403, 216] on div "Yes / OK" at bounding box center [403, 220] width 29 height 8
click at [402, 212] on button "Yes / OK" at bounding box center [404, 210] width 29 height 6
click at [400, 203] on button "Yes / OK" at bounding box center [404, 200] width 29 height 6
click at [399, 217] on button "Yes / OK" at bounding box center [404, 219] width 29 height 6
click at [399, 226] on div "Yes / OK" at bounding box center [403, 229] width 29 height 8
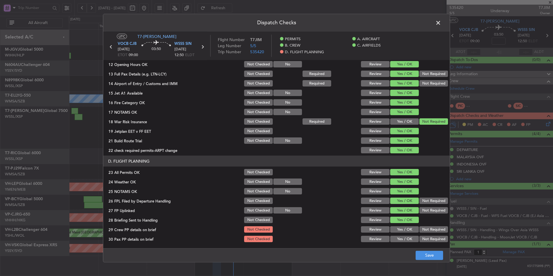
click at [399, 229] on button "Yes / OK" at bounding box center [404, 229] width 29 height 6
click at [398, 238] on button "Yes / OK" at bounding box center [404, 239] width 29 height 6
click at [425, 258] on button "Save" at bounding box center [428, 254] width 27 height 9
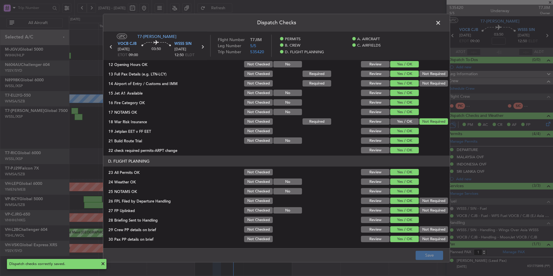
click at [441, 23] on span at bounding box center [441, 24] width 0 height 12
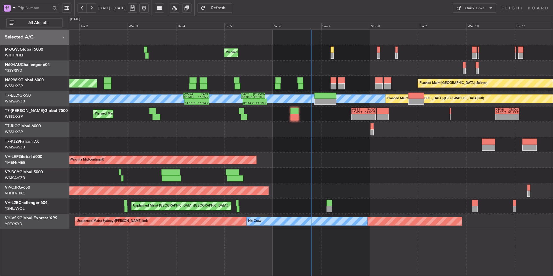
click at [260, 140] on div at bounding box center [311, 144] width 484 height 15
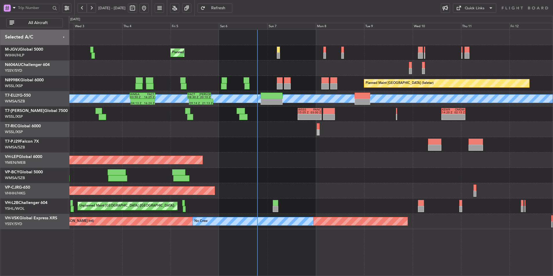
click at [343, 172] on div at bounding box center [311, 175] width 484 height 15
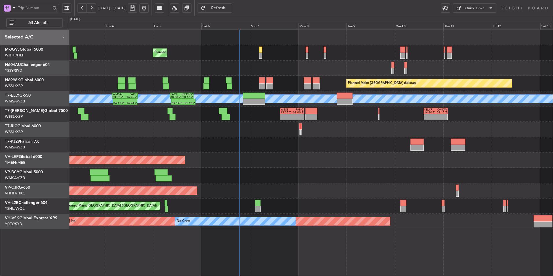
click at [246, 159] on div "Unplanned Maint Wichita (Wichita Mid-continent) Unplanned Maint Wichita (Wichit…" at bounding box center [311, 159] width 484 height 15
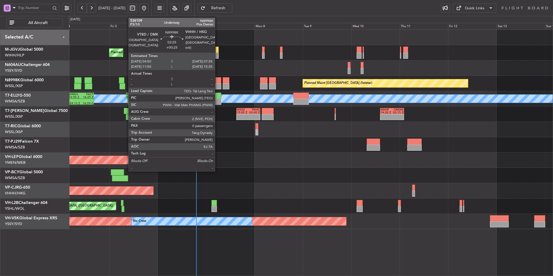
click at [217, 80] on div at bounding box center [218, 80] width 6 height 6
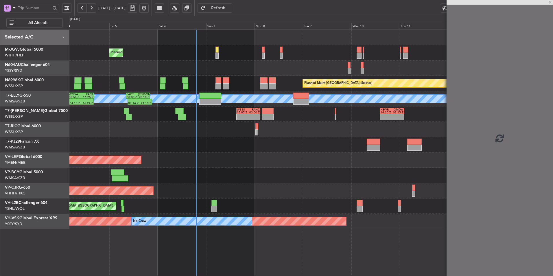
click at [271, 154] on div "Planned Maint [GEOGRAPHIC_DATA] (Seletar) Planned Maint [GEOGRAPHIC_DATA] (Sele…" at bounding box center [311, 129] width 484 height 199
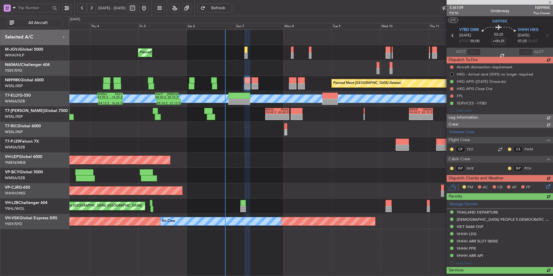
click at [229, 158] on div "Unplanned Maint Wichita (Wichita Mid-continent)" at bounding box center [311, 159] width 484 height 15
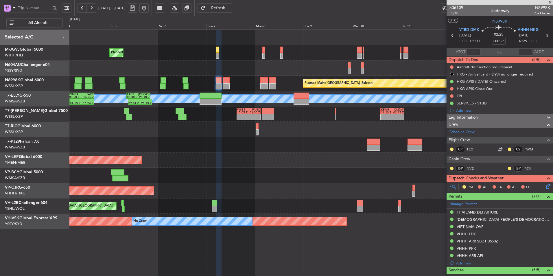
click at [254, 155] on div "Planned Maint [GEOGRAPHIC_DATA] (Seletar) Planned Maint [GEOGRAPHIC_DATA] (Sele…" at bounding box center [311, 129] width 484 height 199
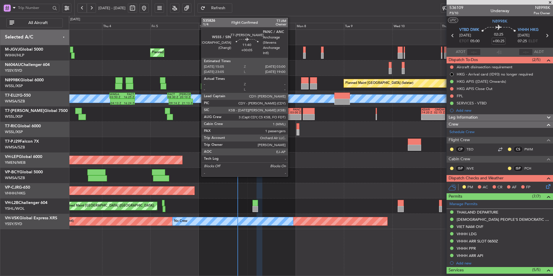
click at [290, 108] on div "PANC" at bounding box center [295, 109] width 12 height 3
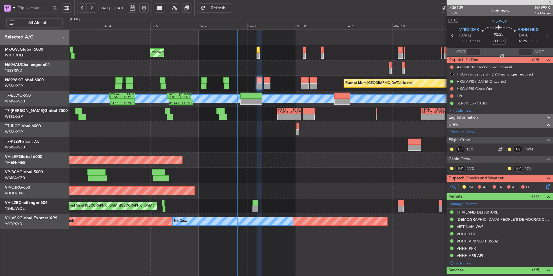
click at [285, 146] on div at bounding box center [311, 144] width 484 height 15
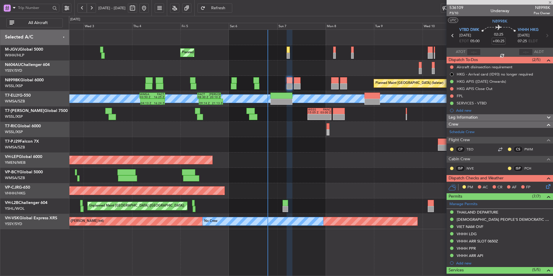
type input "+00:05"
type input "1"
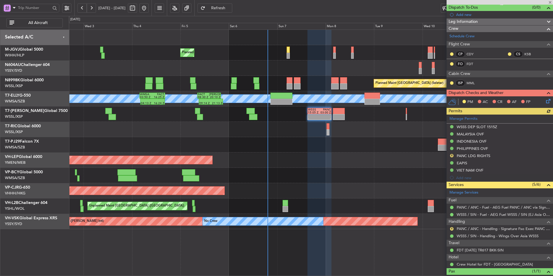
scroll to position [73, 0]
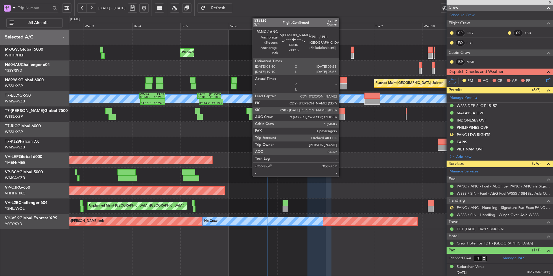
click at [341, 113] on div at bounding box center [339, 111] width 12 height 6
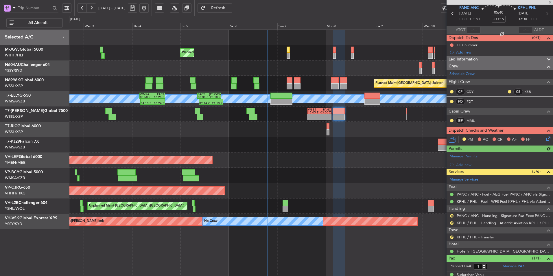
scroll to position [30, 0]
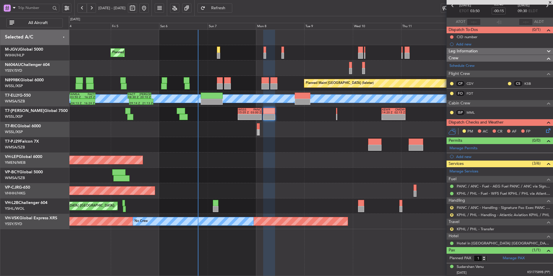
click at [281, 65] on div at bounding box center [311, 67] width 484 height 15
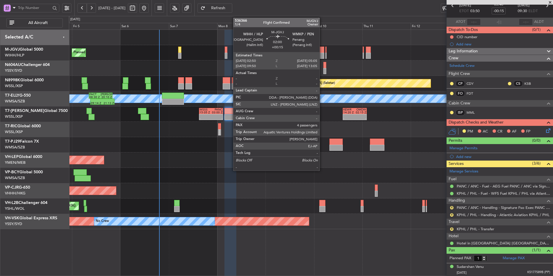
click at [322, 48] on div at bounding box center [321, 50] width 5 height 6
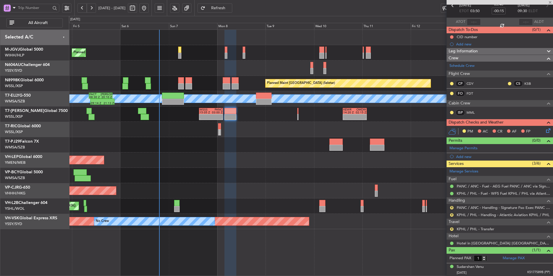
type input "+00:15"
type input "4"
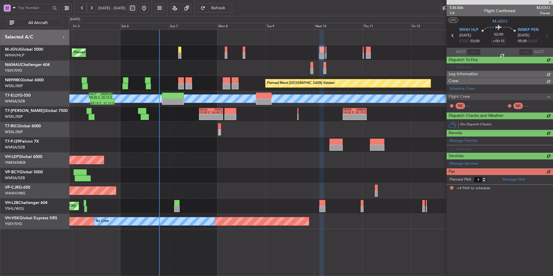
scroll to position [0, 0]
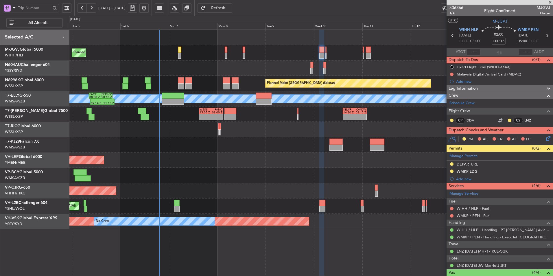
click at [524, 119] on link "LNZ" at bounding box center [530, 120] width 13 height 5
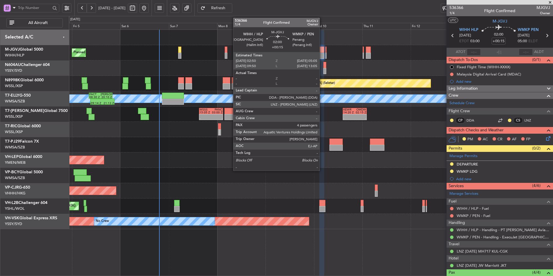
click at [322, 52] on div at bounding box center [321, 50] width 5 height 6
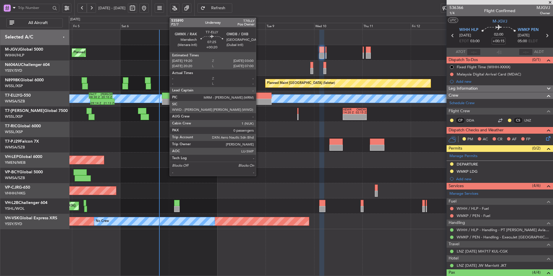
click at [258, 95] on div at bounding box center [264, 95] width 16 height 6
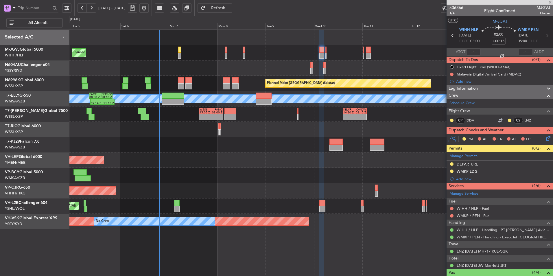
type input "+00:20"
type input "0"
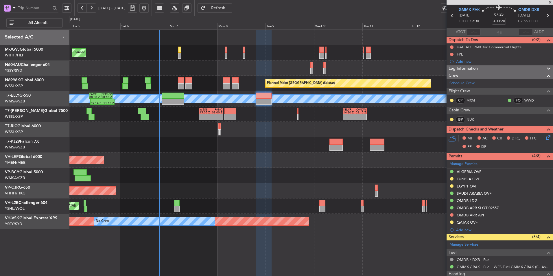
scroll to position [29, 0]
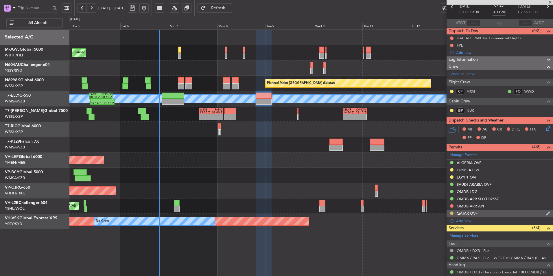
click at [452, 212] on button at bounding box center [451, 212] width 3 height 3
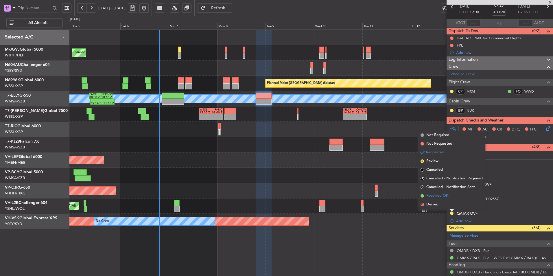
click at [444, 193] on li "Received OK" at bounding box center [451, 195] width 67 height 9
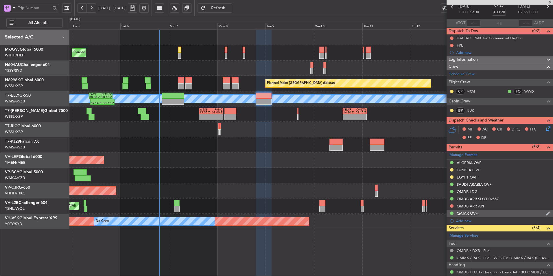
click at [476, 212] on div "QATAR OVF" at bounding box center [466, 213] width 21 height 5
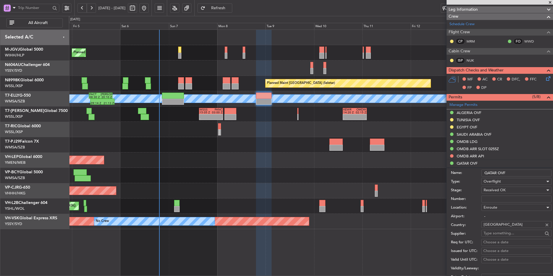
scroll to position [116, 0]
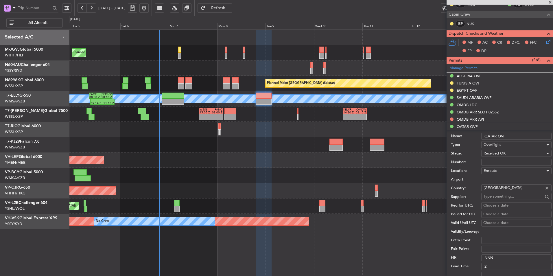
click at [506, 164] on input "Number:" at bounding box center [516, 162] width 70 height 7
click at [453, 208] on label "Req for UTC:" at bounding box center [466, 206] width 30 height 6
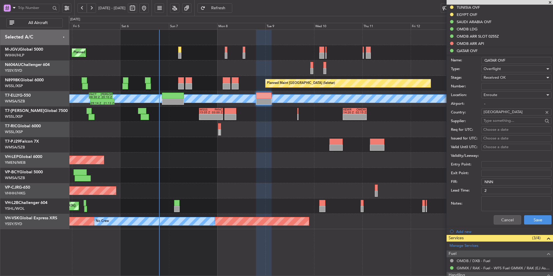
scroll to position [152, 0]
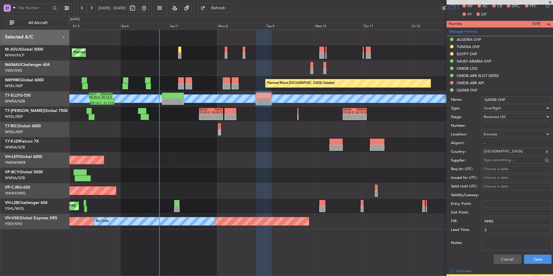
click at [498, 124] on input "Number:" at bounding box center [516, 125] width 70 height 7
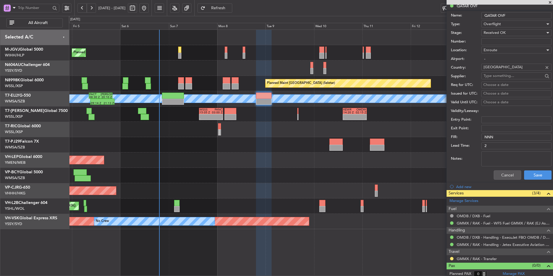
scroll to position [239, 0]
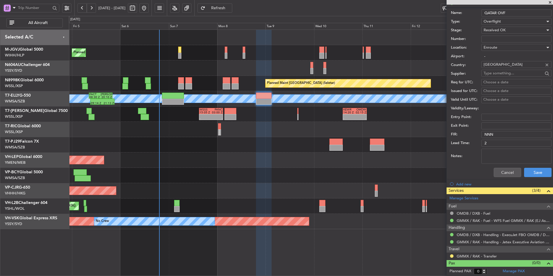
click at [453, 125] on label "Exit Point:" at bounding box center [466, 126] width 30 height 6
click at [481, 125] on input "Exit Point:" at bounding box center [516, 125] width 70 height 7
click at [497, 172] on button "Cancel" at bounding box center [506, 172] width 27 height 9
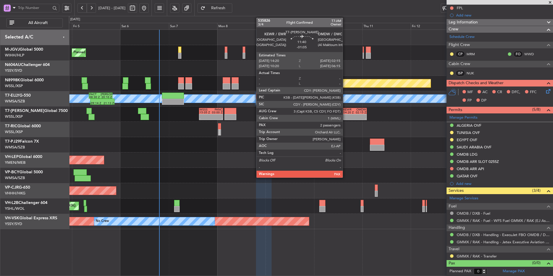
click at [346, 114] on div at bounding box center [349, 115] width 12 height 3
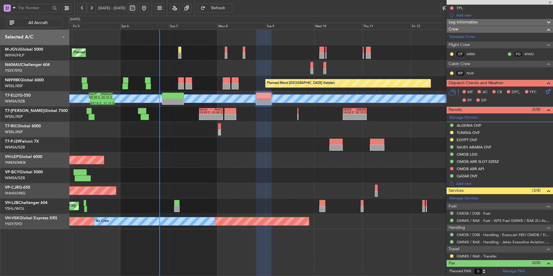
type input "-01:05"
type input "2"
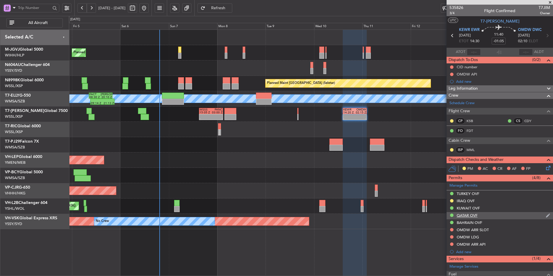
click at [466, 213] on div "QATAR OVF" at bounding box center [466, 215] width 21 height 5
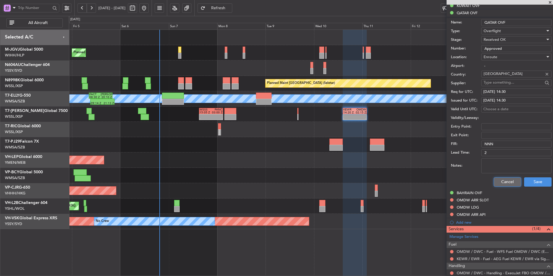
click at [503, 182] on button "Cancel" at bounding box center [506, 181] width 27 height 9
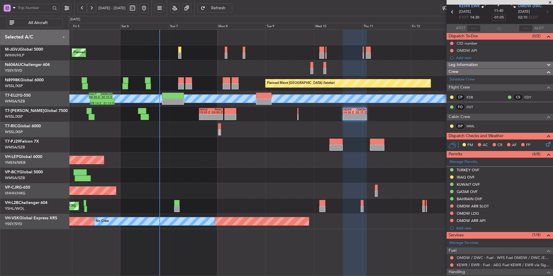
scroll to position [22, 0]
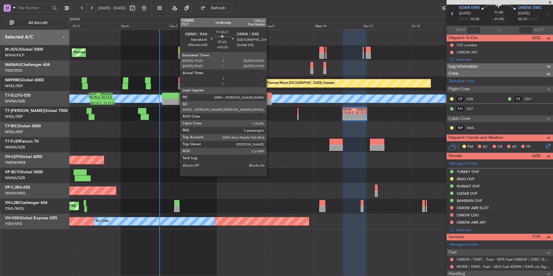
click at [262, 100] on div at bounding box center [264, 102] width 16 height 6
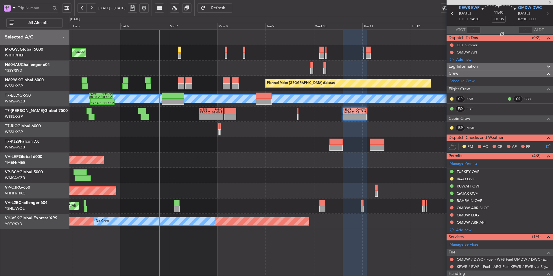
type input "+00:20"
type input "0"
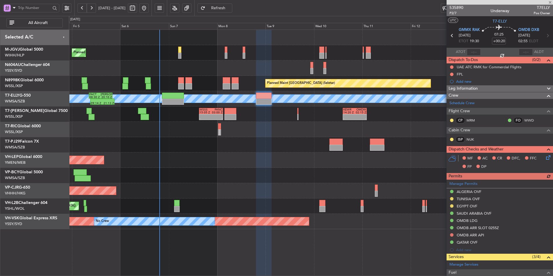
scroll to position [66, 0]
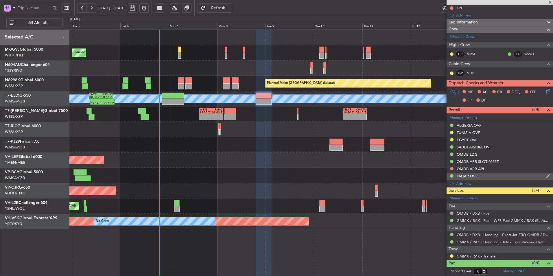
click at [474, 178] on div "QATAR OVF" at bounding box center [499, 176] width 106 height 7
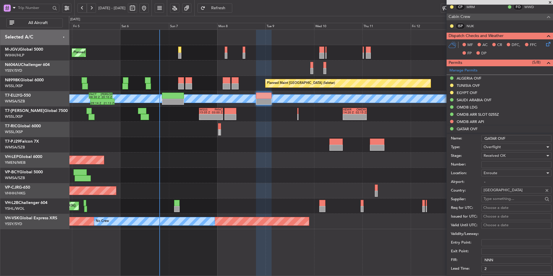
scroll to position [124, 0]
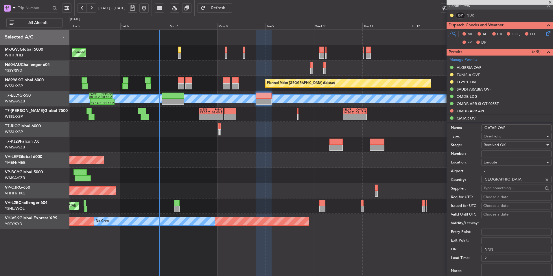
click at [494, 153] on input "Number:" at bounding box center [516, 153] width 70 height 7
paste input "W 5 535420 060925 T7-JIM VOCB/CJB > WSSS/SIN"
type input "W 5 535420 060925 T7-JIM VOCB/CJB > WSSS/SIN"
click at [499, 152] on input "Number:" at bounding box center [516, 153] width 70 height 7
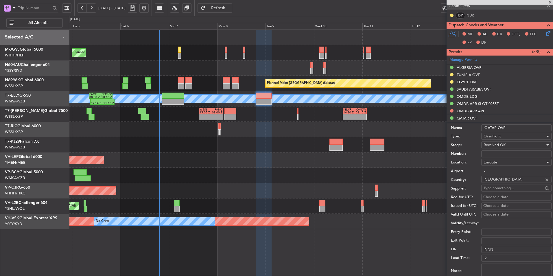
paste input "APPROVED"
click at [519, 153] on input "APPROVED" at bounding box center [516, 153] width 70 height 7
click at [485, 152] on input "APPROVED" at bounding box center [516, 153] width 70 height 7
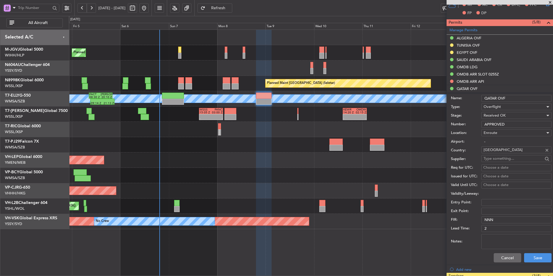
scroll to position [182, 0]
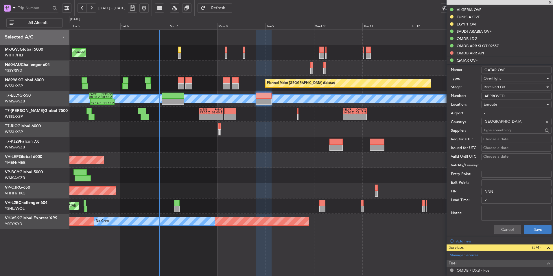
type input "APPROVED"
click at [538, 233] on button "Save" at bounding box center [537, 229] width 27 height 9
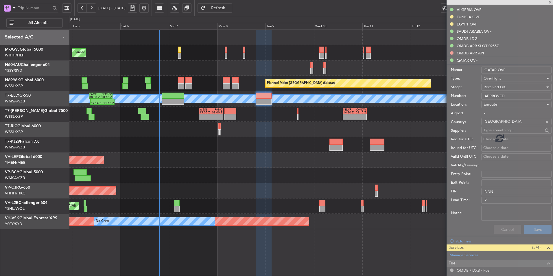
scroll to position [66, 0]
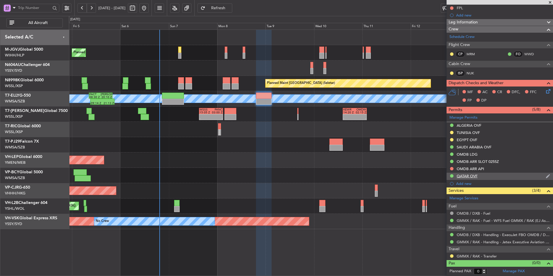
click at [545, 175] on img at bounding box center [547, 175] width 4 height 5
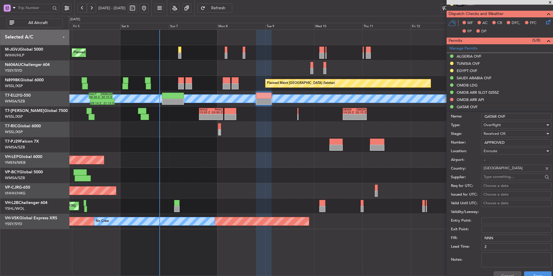
scroll to position [95, 0]
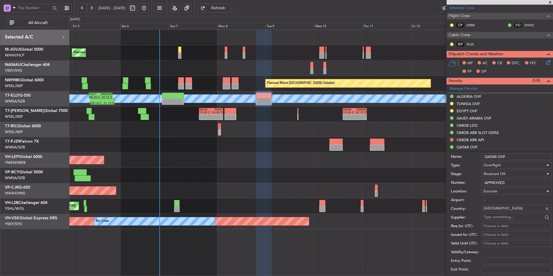
click at [524, 155] on input "QATAR OVF" at bounding box center [516, 156] width 70 height 7
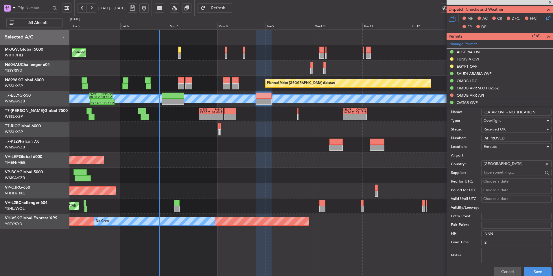
scroll to position [182, 0]
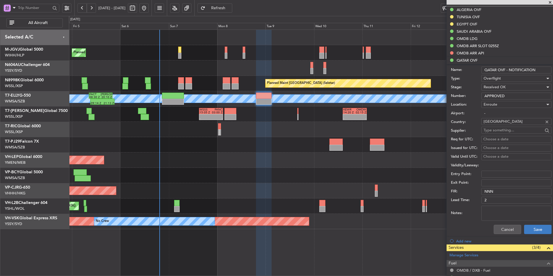
type input "QATAR OVF - NOTIFICATION"
click at [538, 226] on button "Save" at bounding box center [537, 229] width 27 height 9
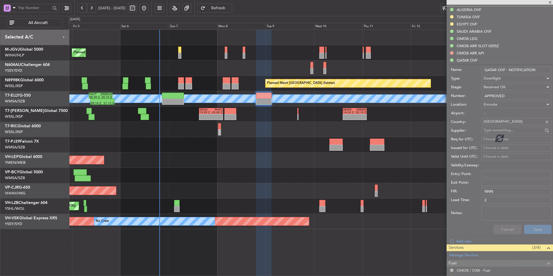
scroll to position [66, 0]
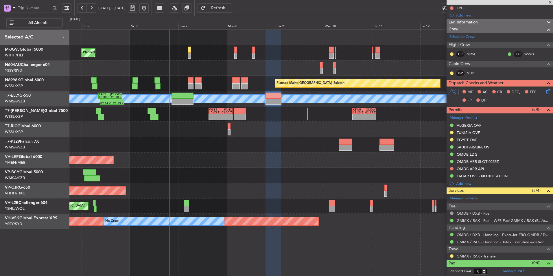
click at [236, 175] on div at bounding box center [311, 175] width 484 height 15
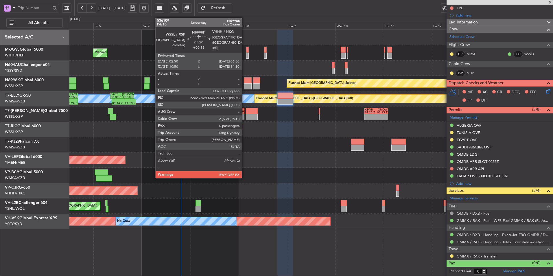
click at [244, 79] on div at bounding box center [248, 80] width 8 height 6
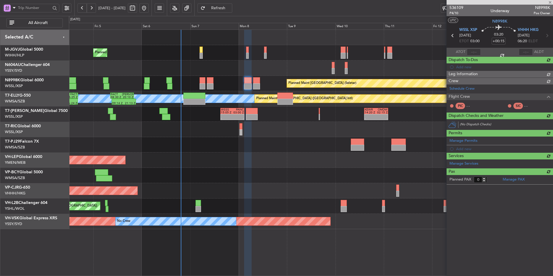
scroll to position [0, 0]
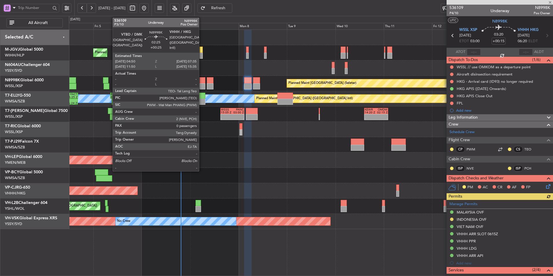
click at [201, 84] on div at bounding box center [202, 86] width 6 height 6
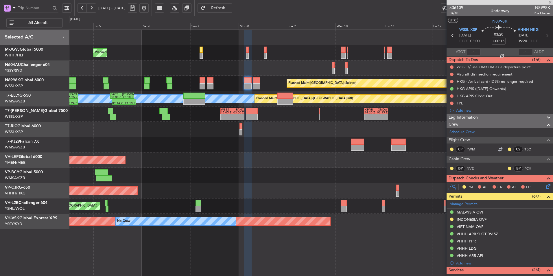
type input "+00:25"
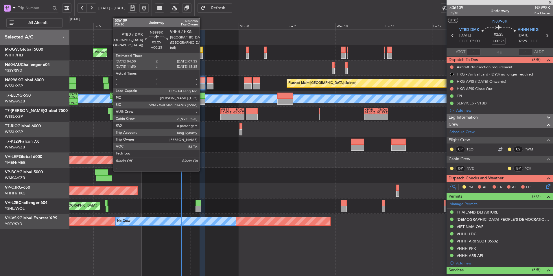
click at [202, 80] on div at bounding box center [202, 80] width 6 height 6
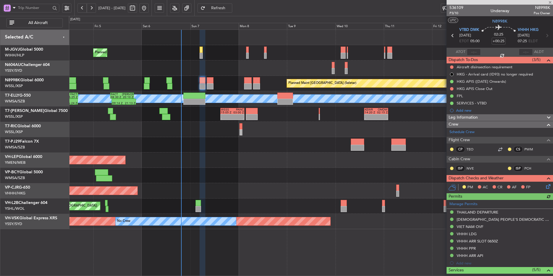
type input "[PERSON_NAME] (HHAFI)"
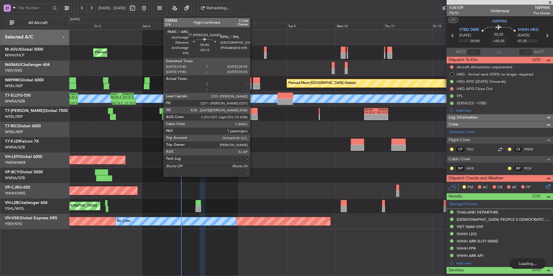
click at [252, 112] on div at bounding box center [252, 111] width 12 height 6
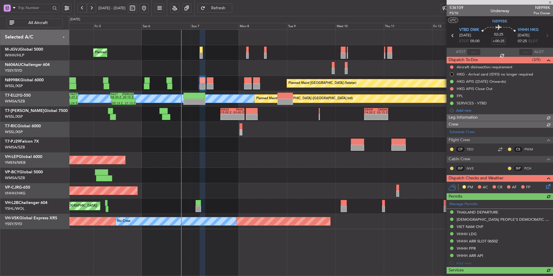
type input "[PERSON_NAME] (HHAFI)"
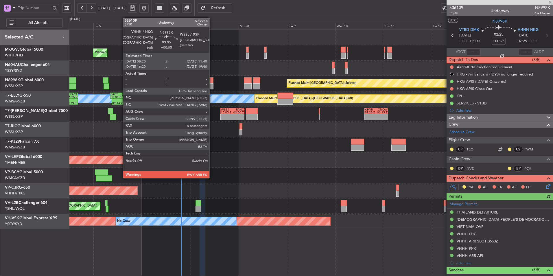
click at [212, 84] on div at bounding box center [210, 86] width 7 height 6
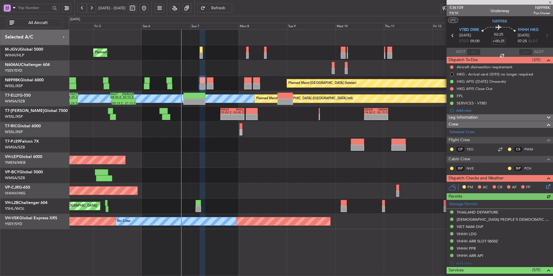
type input "+00:05"
type input "8"
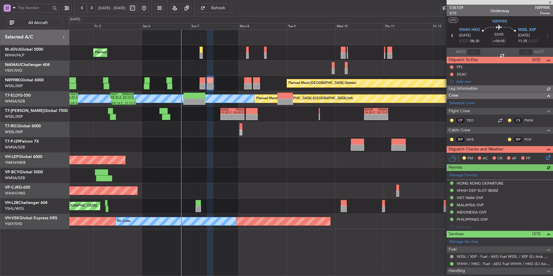
type input "[PERSON_NAME] (HHAFI)"
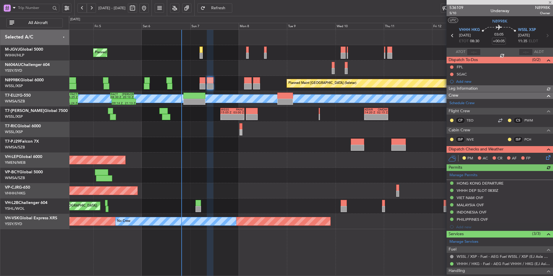
type input "[PERSON_NAME] (HHAFI)"
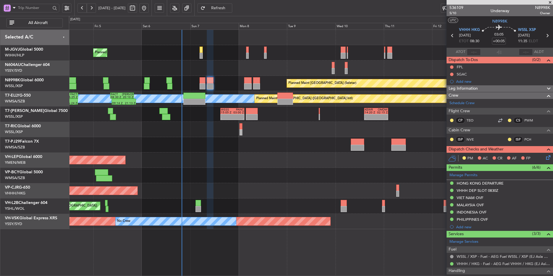
type input "[PERSON_NAME] (HHAFI)"
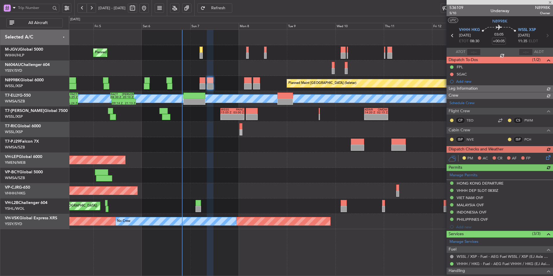
type input "[PERSON_NAME] (HHAFI)"
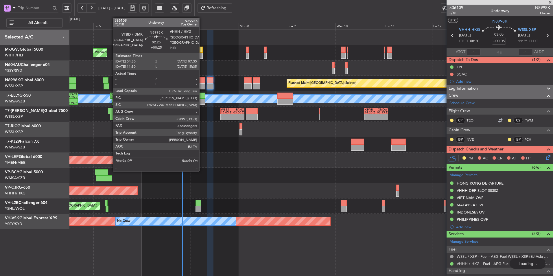
click at [202, 86] on div at bounding box center [202, 86] width 6 height 6
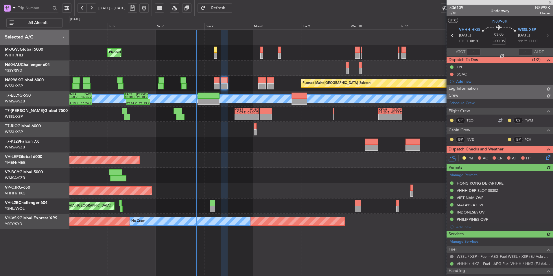
type input "[PERSON_NAME] (HHAFI)"
type input "+00:25"
type input "0"
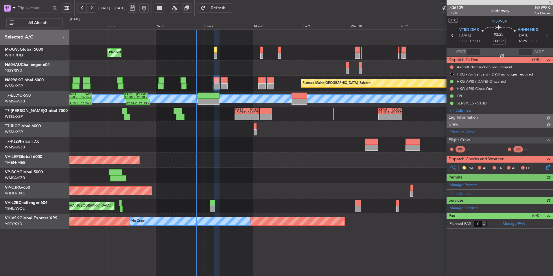
type input "[PERSON_NAME] (HHAFI)"
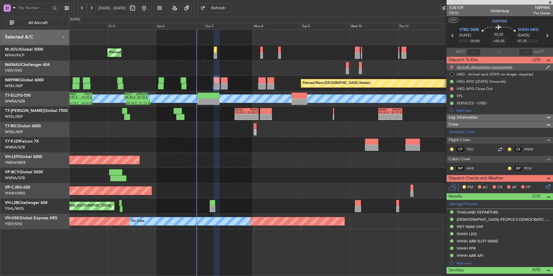
click at [450, 69] on mat-tooltip-component "Not Started" at bounding box center [452, 76] width 28 height 15
click at [450, 67] on button at bounding box center [451, 66] width 3 height 3
click at [444, 91] on li "Completed" at bounding box center [451, 92] width 31 height 9
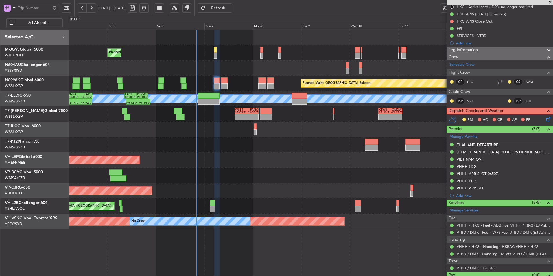
scroll to position [79, 0]
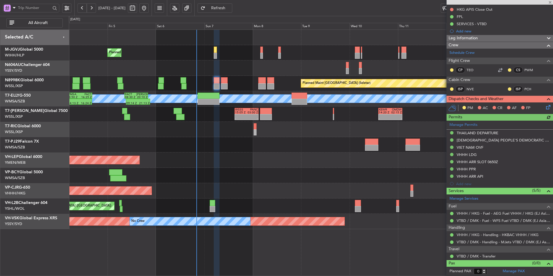
type input "[PERSON_NAME] (HHAFI)"
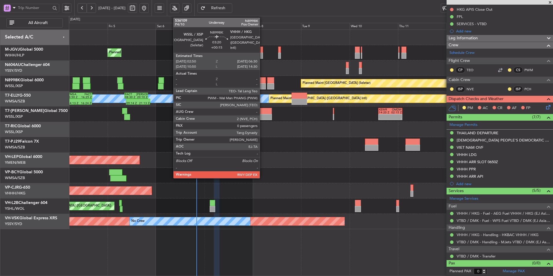
click at [262, 81] on div at bounding box center [262, 80] width 8 height 6
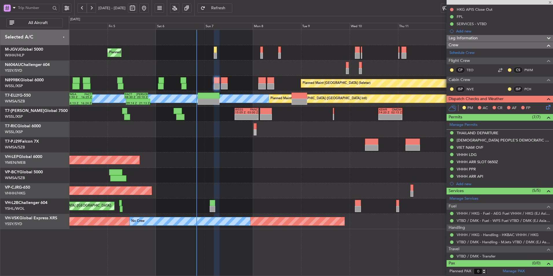
type input "+00:15"
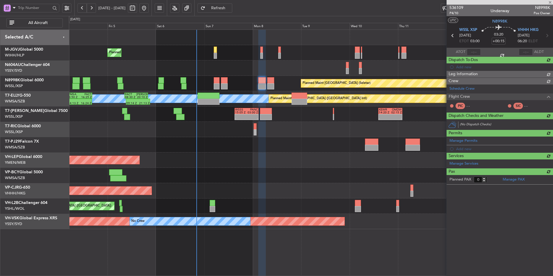
scroll to position [0, 0]
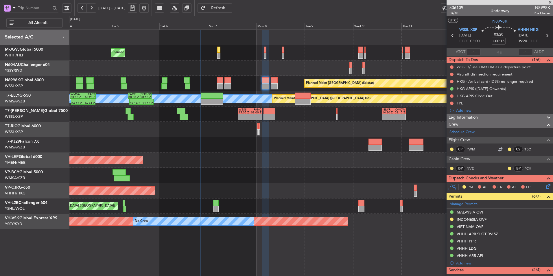
click at [253, 169] on div at bounding box center [311, 175] width 484 height 15
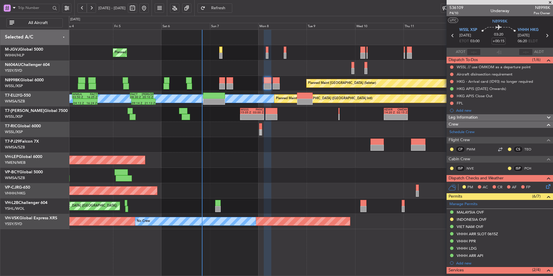
click at [250, 168] on div at bounding box center [311, 175] width 484 height 15
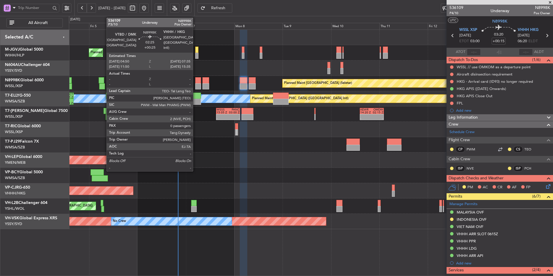
click at [195, 80] on div at bounding box center [198, 80] width 6 height 6
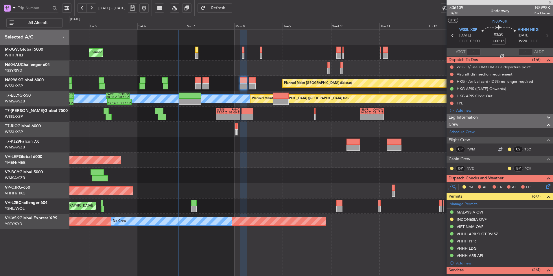
type input "+00:25"
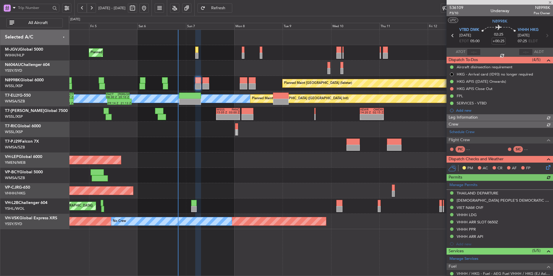
type input "[PERSON_NAME] (HHAFI)"
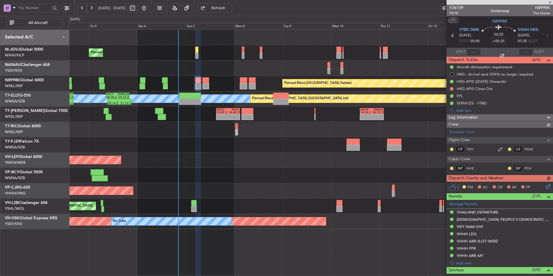
type input "[PERSON_NAME] (HHAFI)"
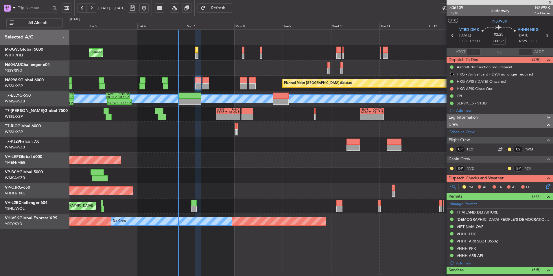
click at [545, 188] on icon at bounding box center [547, 185] width 5 height 5
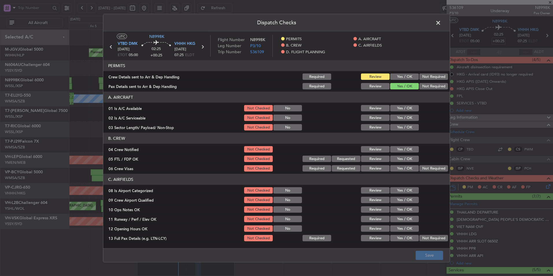
click at [398, 77] on button "Yes / OK" at bounding box center [404, 76] width 29 height 6
click at [406, 107] on button "Yes / OK" at bounding box center [404, 108] width 29 height 6
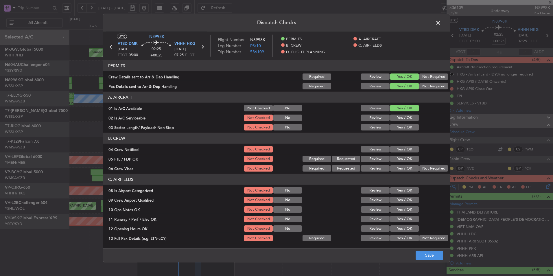
click at [405, 114] on div "Yes / OK" at bounding box center [403, 118] width 29 height 8
click at [405, 123] on div "Yes / OK" at bounding box center [403, 127] width 29 height 8
click at [403, 132] on article "PERMITS Crew Details sent to Arr & Dep Handling Required Review Yes / OK Not Re…" at bounding box center [276, 152] width 346 height 184
click at [402, 126] on button "Yes / OK" at bounding box center [404, 127] width 29 height 6
click at [400, 115] on button "Yes / OK" at bounding box center [404, 117] width 29 height 6
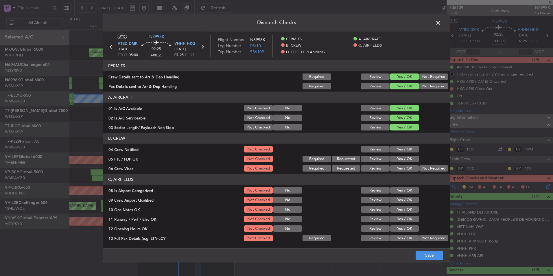
click at [402, 147] on button "Yes / OK" at bounding box center [404, 149] width 29 height 6
click at [400, 155] on div "Yes / OK" at bounding box center [403, 159] width 29 height 8
click at [400, 157] on button "Yes / OK" at bounding box center [404, 159] width 29 height 6
click at [431, 167] on button "Not Required" at bounding box center [433, 168] width 29 height 6
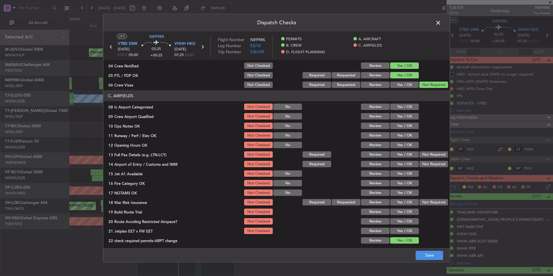
scroll to position [87, 0]
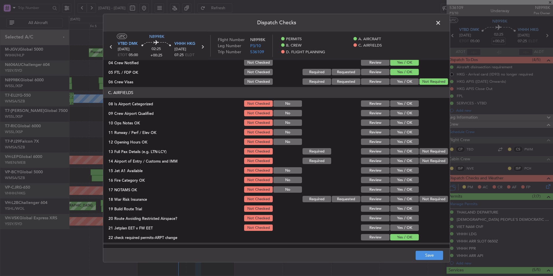
click at [402, 106] on button "Yes / OK" at bounding box center [404, 103] width 29 height 6
click at [403, 112] on button "Yes / OK" at bounding box center [404, 113] width 29 height 6
click at [402, 121] on button "Yes / OK" at bounding box center [404, 122] width 29 height 6
click at [402, 130] on button "Yes / OK" at bounding box center [404, 132] width 29 height 6
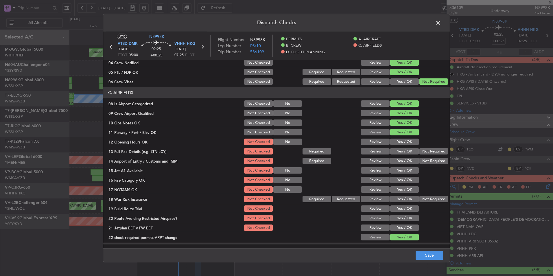
click at [401, 142] on button "Yes / OK" at bounding box center [404, 141] width 29 height 6
click at [431, 151] on button "Not Required" at bounding box center [433, 151] width 29 height 6
click at [396, 161] on button "Yes / OK" at bounding box center [404, 161] width 29 height 6
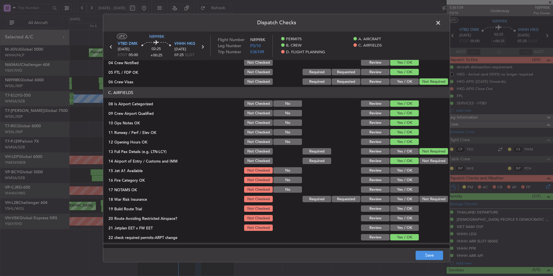
click at [397, 171] on button "Yes / OK" at bounding box center [404, 170] width 29 height 6
click at [398, 182] on button "Yes / OK" at bounding box center [404, 180] width 29 height 6
click at [399, 187] on button "Yes / OK" at bounding box center [404, 189] width 29 height 6
click at [437, 197] on button "Not Required" at bounding box center [433, 199] width 29 height 6
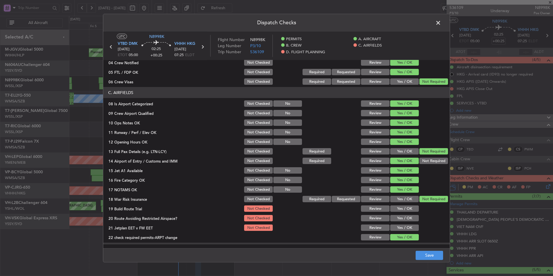
click at [404, 210] on button "Yes / OK" at bounding box center [404, 208] width 29 height 6
click at [402, 221] on div "Yes / OK" at bounding box center [403, 218] width 29 height 8
click at [402, 227] on button "Yes / OK" at bounding box center [404, 227] width 29 height 6
click at [397, 215] on button "Yes / OK" at bounding box center [404, 218] width 29 height 6
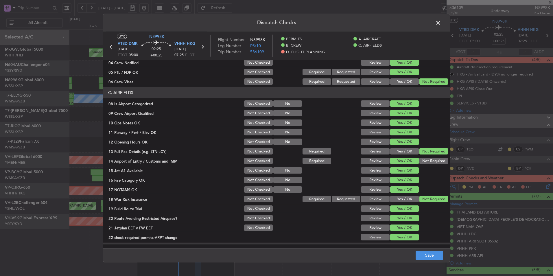
scroll to position [174, 0]
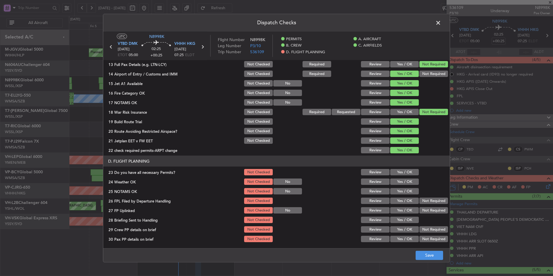
click at [402, 174] on button "Yes / OK" at bounding box center [404, 172] width 29 height 6
click at [402, 183] on button "Yes / OK" at bounding box center [404, 181] width 29 height 6
click at [400, 195] on div "Yes / OK" at bounding box center [403, 191] width 29 height 8
click at [401, 190] on button "Yes / OK" at bounding box center [404, 191] width 29 height 6
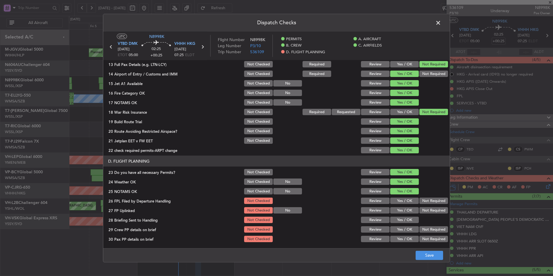
click at [402, 198] on button "Yes / OK" at bounding box center [404, 200] width 29 height 6
click at [401, 208] on button "Yes / OK" at bounding box center [404, 210] width 29 height 6
click at [401, 214] on div "Yes / OK" at bounding box center [403, 210] width 29 height 8
click at [401, 220] on button "Yes / OK" at bounding box center [404, 219] width 29 height 6
click at [401, 228] on button "Yes / OK" at bounding box center [404, 229] width 29 height 6
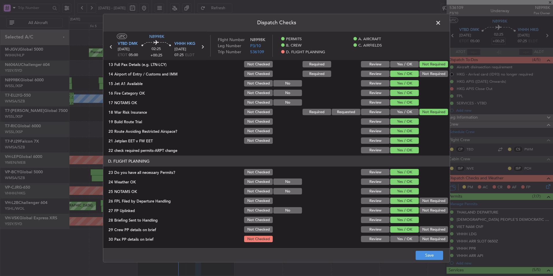
click at [431, 245] on main "UTC N8998K VTBD DMK 07/09/2025 ETOT 05:00 02:25 +00:25 VHHH HKG 07/09/2025 07:2…" at bounding box center [276, 141] width 346 height 219
click at [426, 238] on button "Not Required" at bounding box center [433, 239] width 29 height 6
click at [431, 256] on button "Save" at bounding box center [428, 254] width 27 height 9
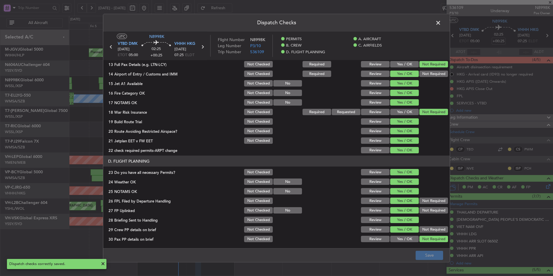
click at [441, 23] on span at bounding box center [441, 24] width 0 height 12
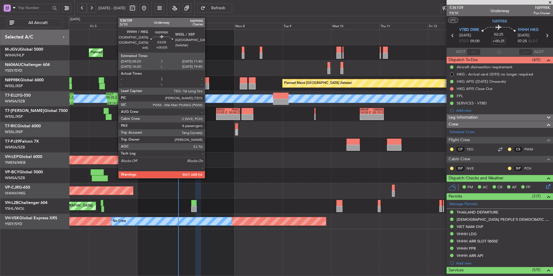
click at [206, 82] on div at bounding box center [205, 80] width 7 height 6
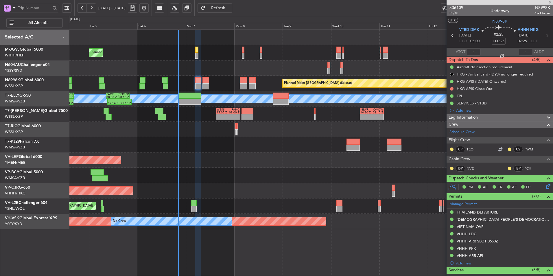
type input "+00:05"
type input "8"
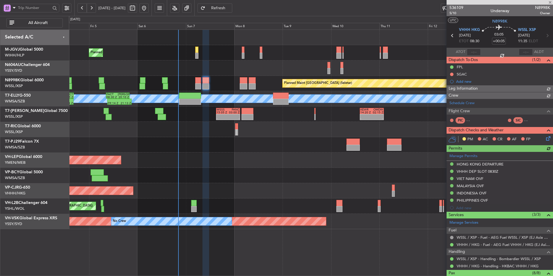
type input "[PERSON_NAME] (HHAFI)"
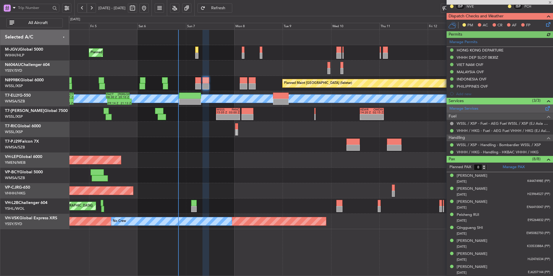
scroll to position [0, 0]
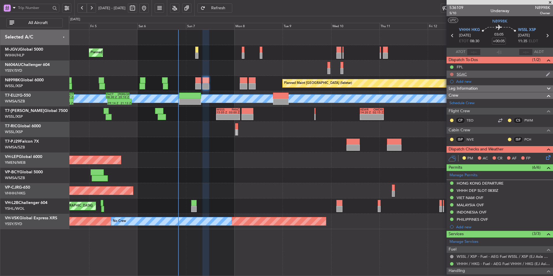
click at [452, 73] on button at bounding box center [451, 74] width 3 height 3
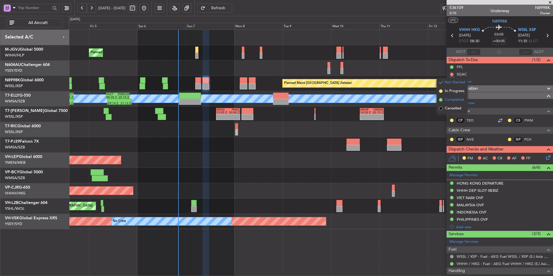
click at [451, 100] on span "Completed" at bounding box center [454, 100] width 19 height 6
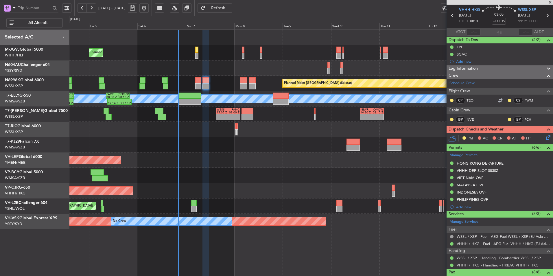
scroll to position [17, 0]
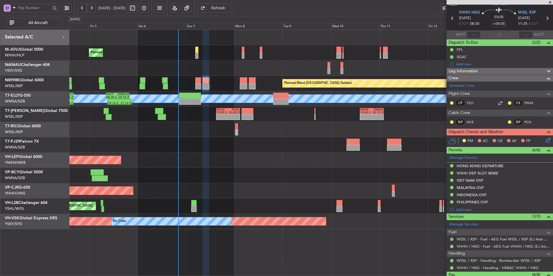
click at [545, 141] on icon at bounding box center [547, 139] width 5 height 5
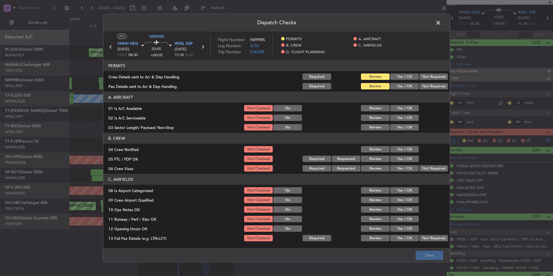
click at [401, 79] on button "Yes / OK" at bounding box center [404, 76] width 29 height 6
click at [402, 86] on button "Yes / OK" at bounding box center [404, 86] width 29 height 6
click at [402, 108] on button "Yes / OK" at bounding box center [404, 108] width 29 height 6
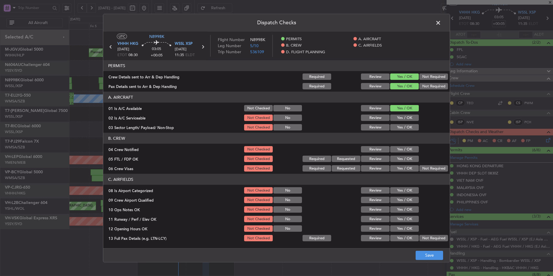
click at [401, 116] on button "Yes / OK" at bounding box center [404, 117] width 29 height 6
click at [399, 126] on button "Yes / OK" at bounding box center [404, 127] width 29 height 6
click at [399, 145] on div "Yes / OK" at bounding box center [403, 149] width 29 height 8
click at [399, 149] on button "Yes / OK" at bounding box center [404, 149] width 29 height 6
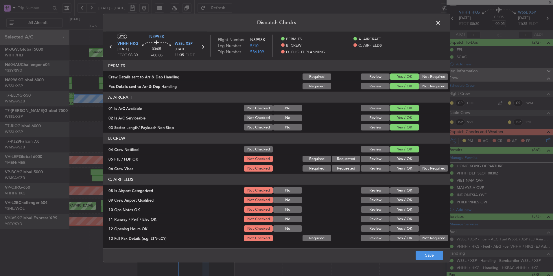
click at [400, 154] on section "B. CREW 04 Crew Notified Not Checked Review Yes / OK 05 FTL / FDP OK Not Checke…" at bounding box center [276, 153] width 346 height 40
click at [404, 157] on button "Yes / OK" at bounding box center [404, 159] width 29 height 6
click at [421, 169] on button "Not Required" at bounding box center [433, 168] width 29 height 6
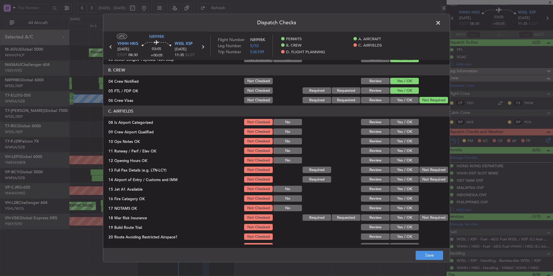
scroll to position [87, 0]
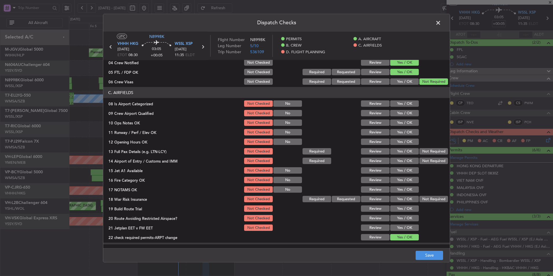
click at [390, 105] on button "Yes / OK" at bounding box center [404, 103] width 29 height 6
click at [397, 111] on button "Yes / OK" at bounding box center [404, 113] width 29 height 6
click at [399, 120] on button "Yes / OK" at bounding box center [404, 122] width 29 height 6
click at [401, 133] on button "Yes / OK" at bounding box center [404, 132] width 29 height 6
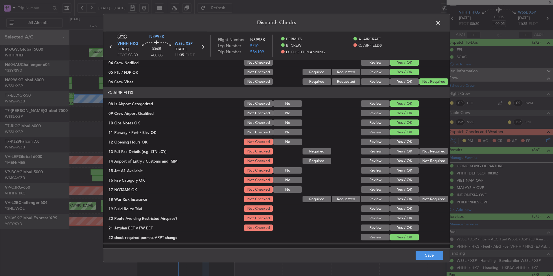
click at [403, 142] on button "Yes / OK" at bounding box center [404, 141] width 29 height 6
click at [403, 149] on button "Yes / OK" at bounding box center [404, 151] width 29 height 6
click at [404, 158] on button "Yes / OK" at bounding box center [404, 161] width 29 height 6
click at [404, 165] on section "C. AIRFIELDS 08 Is Airport Categorized Not Checked No Review Yes / OK 09 Crew A…" at bounding box center [276, 164] width 346 height 154
click at [404, 170] on button "Yes / OK" at bounding box center [404, 170] width 29 height 6
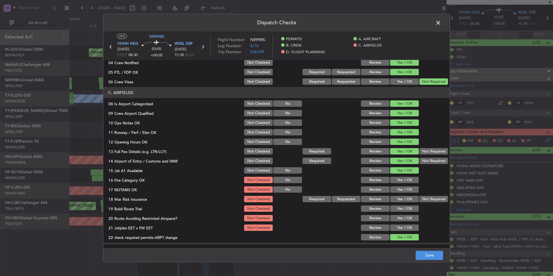
click at [403, 178] on button "Yes / OK" at bounding box center [404, 180] width 29 height 6
click at [402, 188] on button "Yes / OK" at bounding box center [404, 189] width 29 height 6
click at [428, 200] on button "Not Required" at bounding box center [433, 199] width 29 height 6
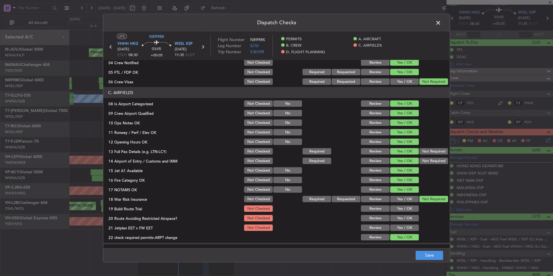
click at [407, 204] on section "C. AIRFIELDS 08 Is Airport Categorized Not Checked No Review Yes / OK 09 Crew A…" at bounding box center [276, 164] width 346 height 154
click at [407, 208] on button "Yes / OK" at bounding box center [404, 208] width 29 height 6
click at [406, 217] on button "Yes / OK" at bounding box center [404, 218] width 29 height 6
click at [406, 228] on button "Yes / OK" at bounding box center [404, 227] width 29 height 6
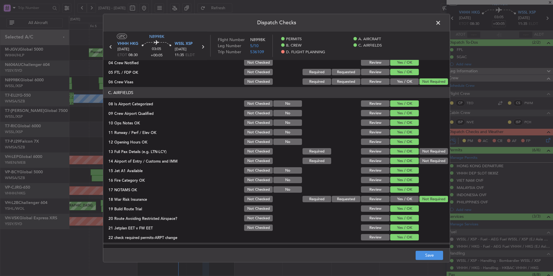
scroll to position [174, 0]
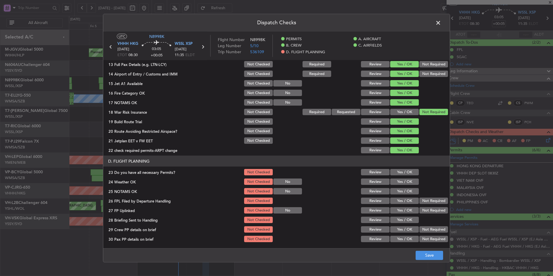
click at [401, 184] on button "Yes / OK" at bounding box center [404, 181] width 29 height 6
click at [399, 173] on button "Yes / OK" at bounding box center [404, 172] width 29 height 6
click at [401, 195] on div "Yes / OK" at bounding box center [403, 191] width 29 height 8
click at [401, 189] on button "Yes / OK" at bounding box center [404, 191] width 29 height 6
click at [401, 200] on button "Yes / OK" at bounding box center [404, 200] width 29 height 6
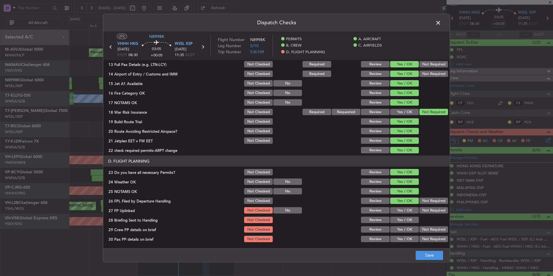
click at [401, 209] on button "Yes / OK" at bounding box center [404, 210] width 29 height 6
click at [401, 217] on button "Yes / OK" at bounding box center [404, 219] width 29 height 6
click at [402, 228] on button "Yes / OK" at bounding box center [404, 229] width 29 height 6
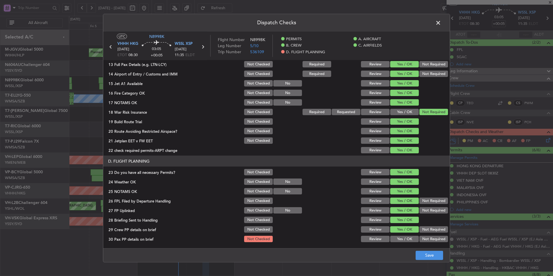
click at [402, 238] on button "Yes / OK" at bounding box center [404, 239] width 29 height 6
click at [422, 253] on button "Save" at bounding box center [428, 254] width 27 height 9
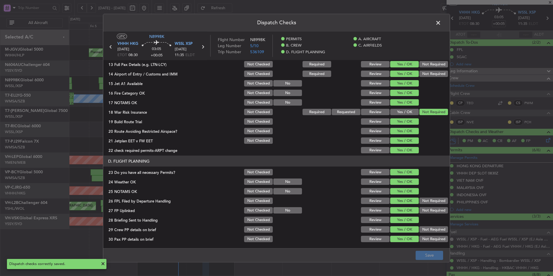
click at [433, 26] on header "Dispatch Checks" at bounding box center [276, 22] width 346 height 17
click at [441, 25] on span at bounding box center [441, 24] width 0 height 12
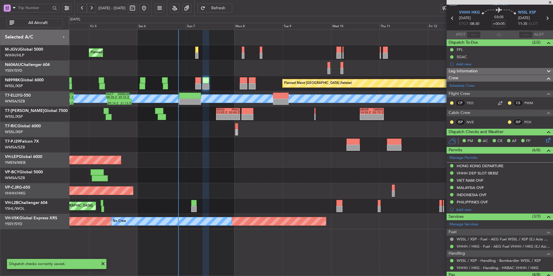
click at [551, 2] on span at bounding box center [550, 2] width 6 height 5
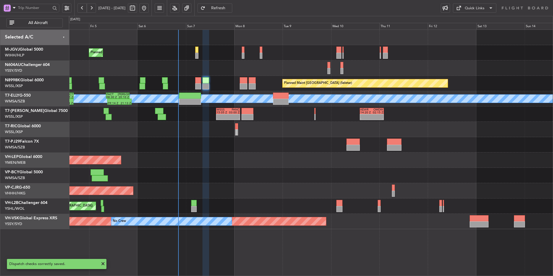
type input "0"
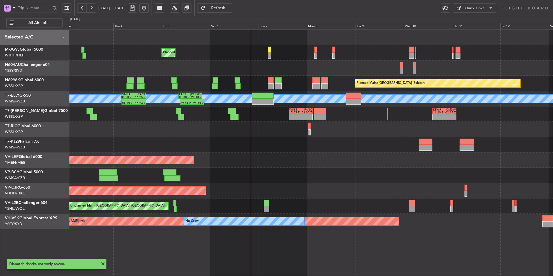
click at [335, 168] on div "Planned Maint Singapore (Seletar) Planned Maint Singapore (Seletar) Planned Mai…" at bounding box center [311, 129] width 484 height 199
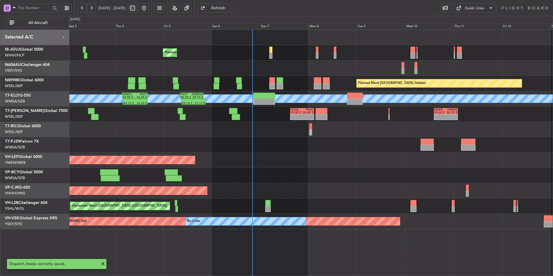
click at [296, 116] on div at bounding box center [296, 115] width 12 height 3
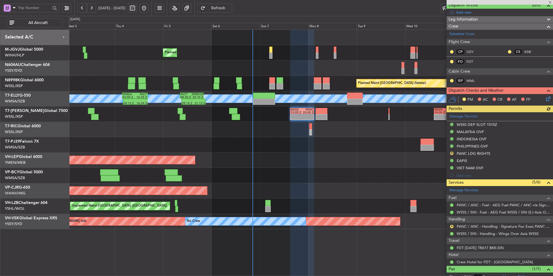
scroll to position [73, 0]
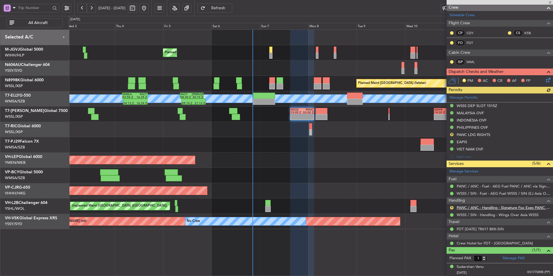
click at [500, 208] on link "PANC / ANC - Handling - Signature Fso Exec PANC / ANC" at bounding box center [502, 207] width 93 height 5
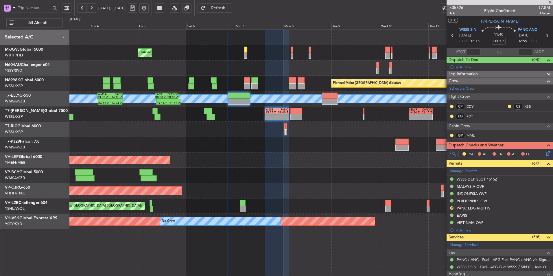
click at [282, 151] on div at bounding box center [311, 144] width 484 height 15
click at [30, 110] on link "T7-JIM Global 7500" at bounding box center [36, 111] width 63 height 4
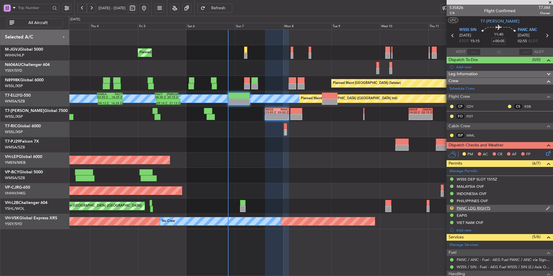
scroll to position [73, 0]
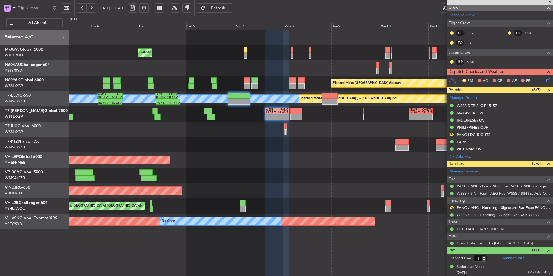
click at [483, 208] on link "PANC / ANC - Handling - Signature Fso Exec PANC / ANC" at bounding box center [502, 207] width 93 height 5
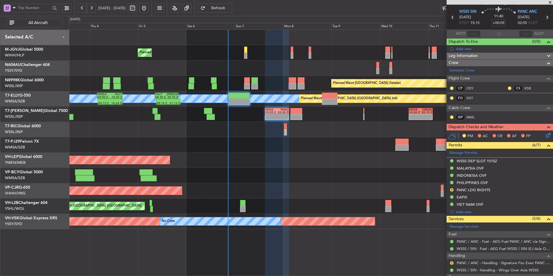
scroll to position [0, 0]
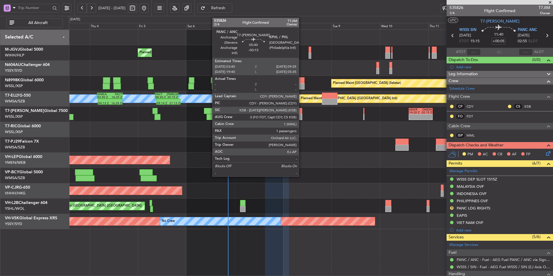
click at [300, 117] on div at bounding box center [296, 117] width 12 height 6
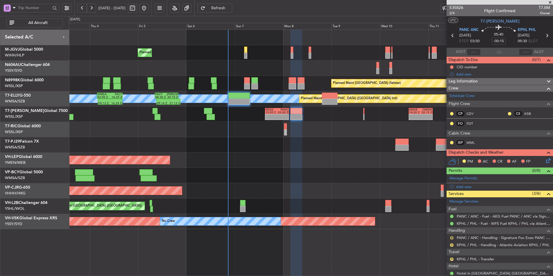
click at [451, 238] on button "R" at bounding box center [451, 237] width 3 height 3
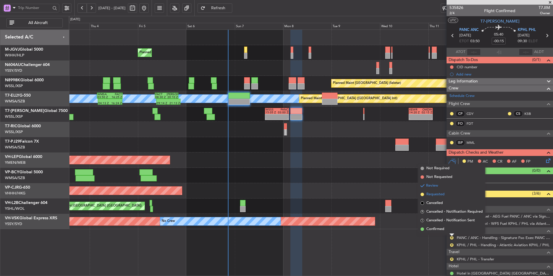
click at [434, 194] on span "Requested" at bounding box center [435, 194] width 18 height 6
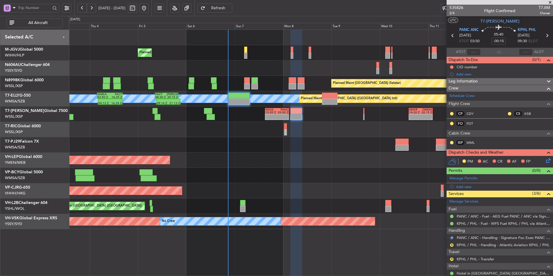
scroll to position [30, 0]
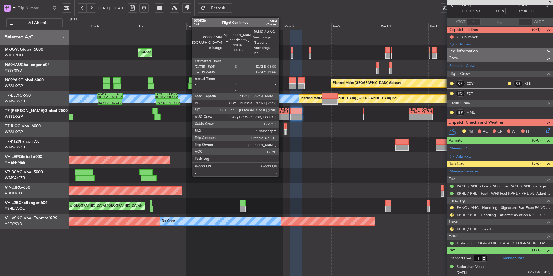
click at [281, 113] on div "03:00 Z" at bounding box center [283, 112] width 12 height 3
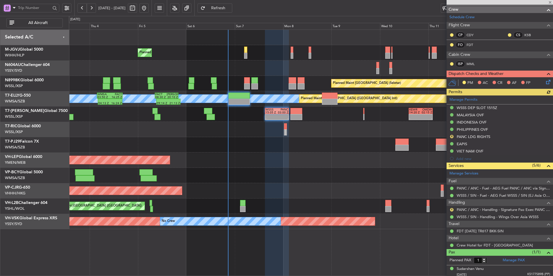
scroll to position [73, 0]
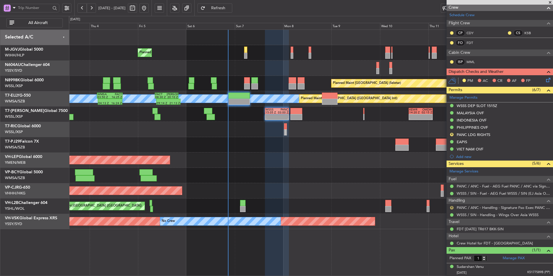
click at [451, 207] on button "R" at bounding box center [451, 207] width 3 height 3
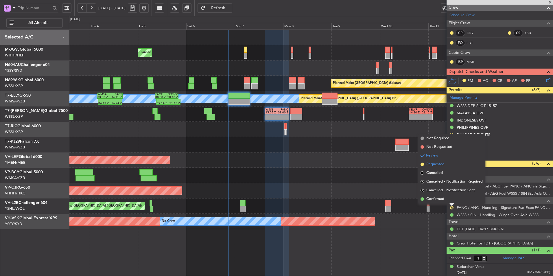
click at [438, 162] on span "Requested" at bounding box center [435, 164] width 18 height 6
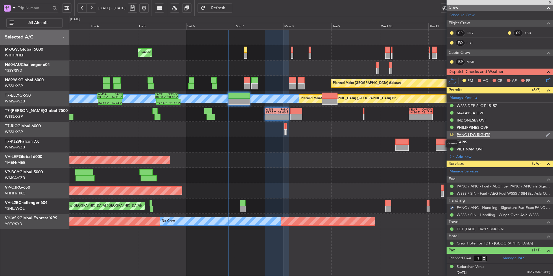
click at [452, 134] on button "R" at bounding box center [451, 134] width 3 height 3
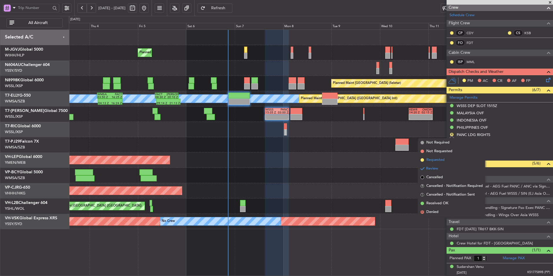
click at [444, 158] on span "Requested" at bounding box center [435, 160] width 18 height 6
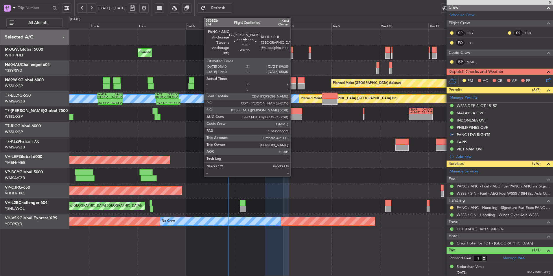
click at [293, 115] on div at bounding box center [296, 117] width 12 height 6
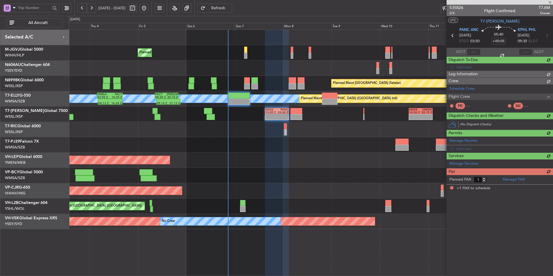
type input "-00:15"
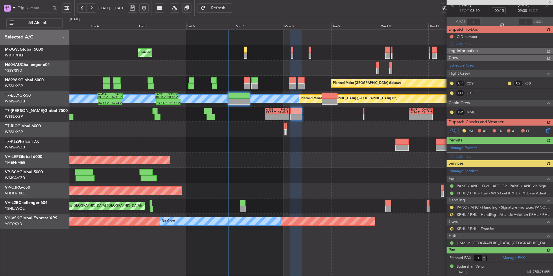
scroll to position [0, 0]
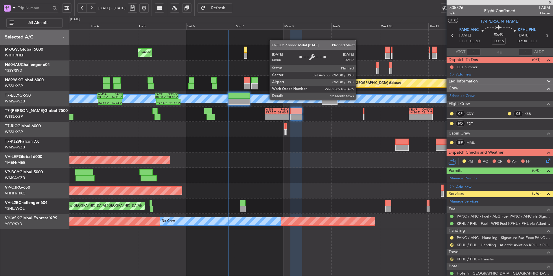
click at [453, 258] on button "R" at bounding box center [451, 258] width 3 height 3
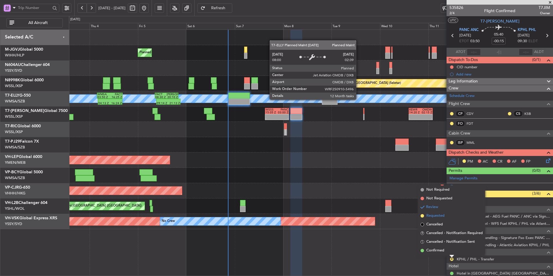
click at [435, 217] on span "Requested" at bounding box center [435, 216] width 18 height 6
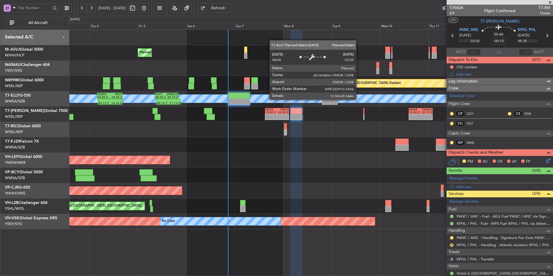
click at [351, 138] on div at bounding box center [311, 144] width 484 height 15
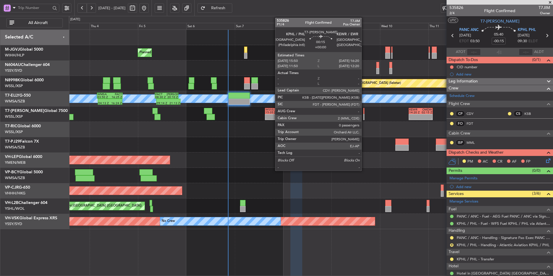
click at [364, 112] on div at bounding box center [363, 111] width 1 height 6
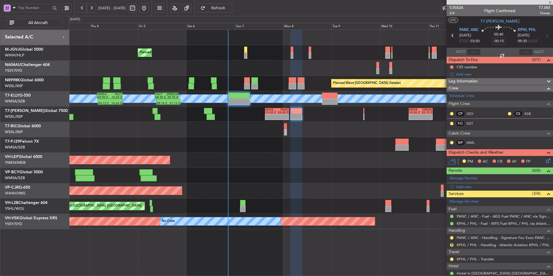
type input "0"
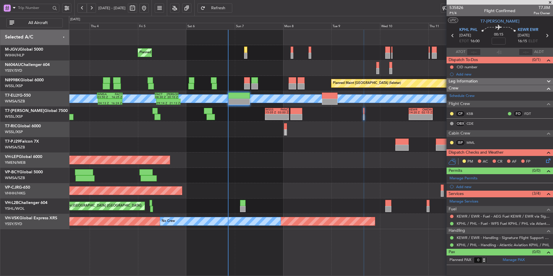
click at [303, 115] on div "- - WSSS 15:05 Z PANC 03:00 Z - - KEWR 14:20 Z OMDW 02:15 Z Planned Maint Dubai…" at bounding box center [311, 113] width 484 height 15
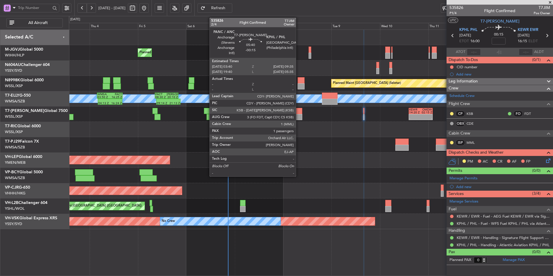
click at [298, 113] on div at bounding box center [296, 111] width 12 height 6
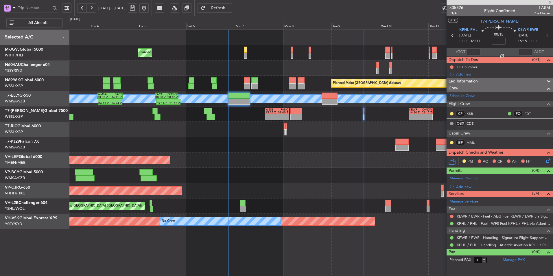
type input "-00:15"
type input "1"
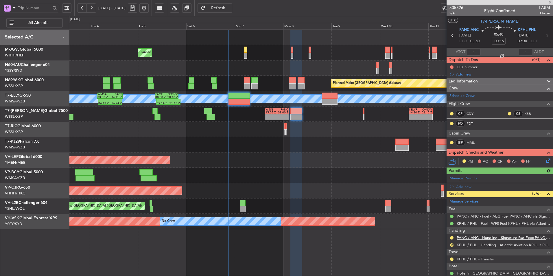
scroll to position [30, 0]
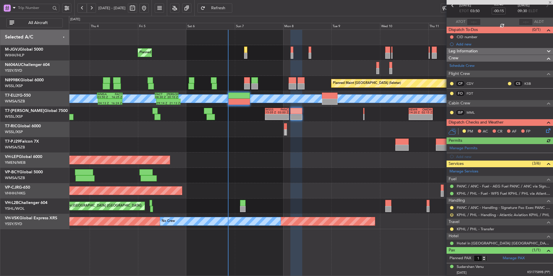
click at [452, 214] on button "R" at bounding box center [451, 214] width 3 height 3
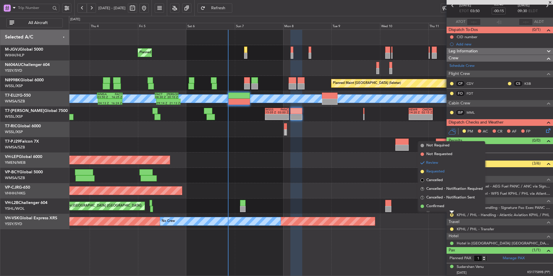
click at [438, 171] on span "Requested" at bounding box center [435, 172] width 18 height 6
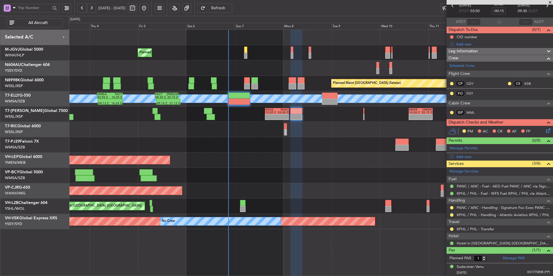
click at [291, 155] on div "Unplanned Maint Wichita (Wichita Mid-continent)" at bounding box center [311, 159] width 484 height 15
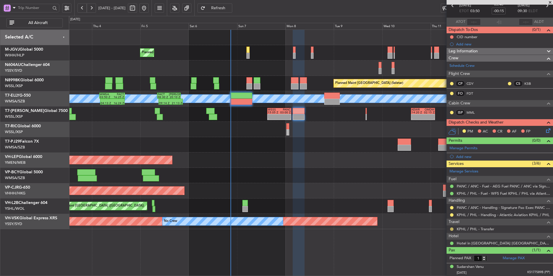
click at [450, 228] on button at bounding box center [451, 228] width 3 height 3
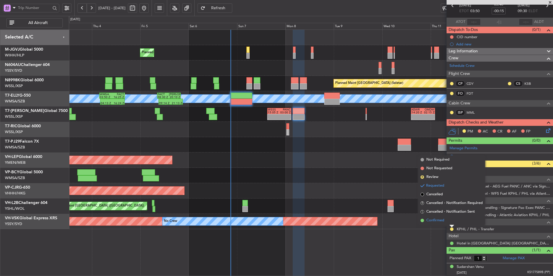
click at [442, 222] on span "Confirmed" at bounding box center [435, 220] width 18 height 6
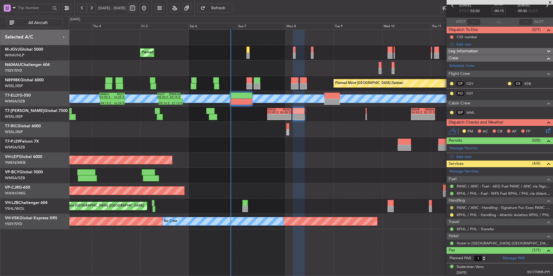
click at [450, 208] on button at bounding box center [451, 207] width 3 height 3
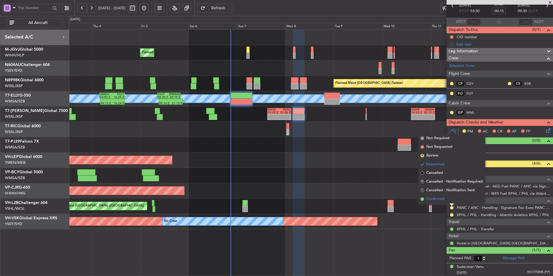
click at [440, 202] on li "Confirmed" at bounding box center [451, 199] width 67 height 9
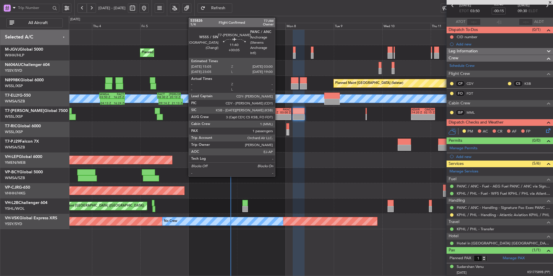
click at [278, 114] on div at bounding box center [274, 115] width 12 height 3
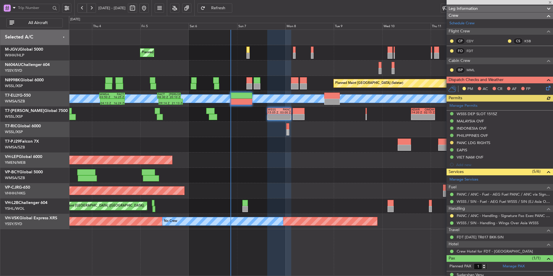
scroll to position [73, 0]
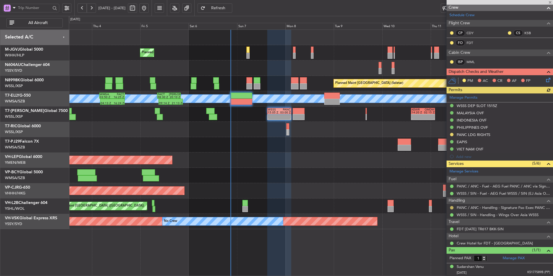
click at [451, 208] on button at bounding box center [451, 207] width 3 height 3
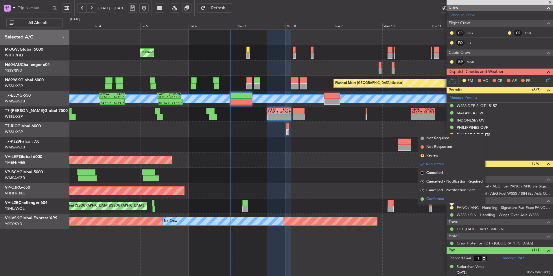
click at [433, 201] on span "Confirmed" at bounding box center [435, 199] width 18 height 6
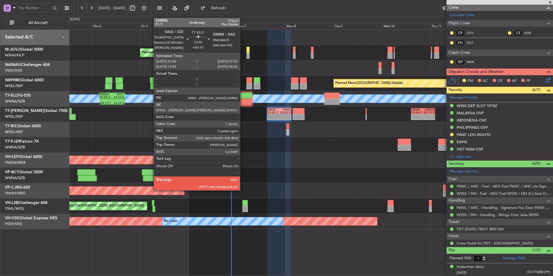
click at [243, 104] on div at bounding box center [241, 102] width 22 height 6
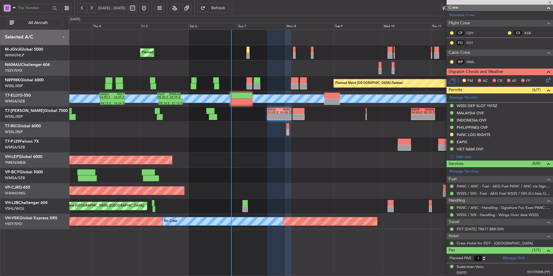
type input "+00:15"
type input "0"
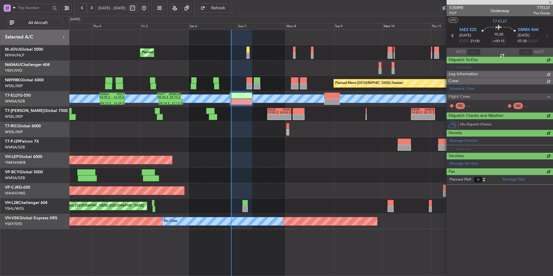
scroll to position [0, 0]
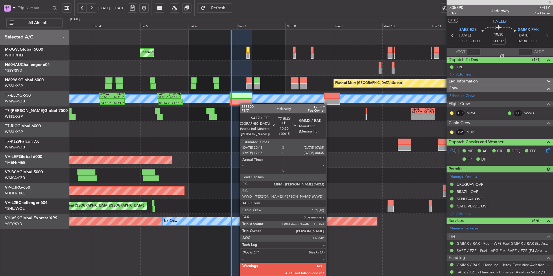
type input "[PERSON_NAME] (HHAFI)"
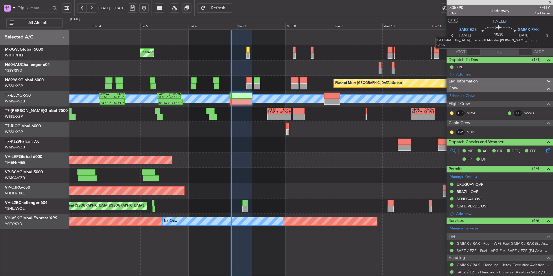
click at [475, 51] on mat-tooltip-component "Buenos Aires (Ezeiza Intl Ministro Pistarini) Cat A" at bounding box center [481, 43] width 101 height 20
click at [471, 53] on input "text" at bounding box center [474, 52] width 14 height 7
type input "21:05"
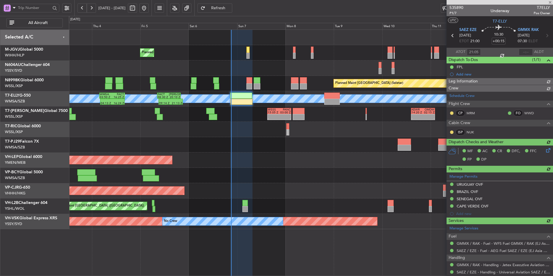
type input "[PERSON_NAME] (HHAFI)"
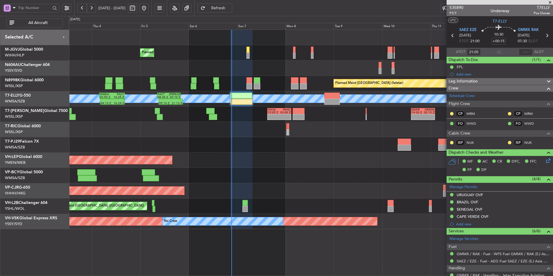
type input "[PERSON_NAME] (HHAFI)"
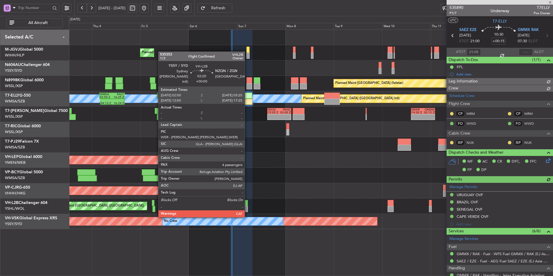
type input "[PERSON_NAME] (HHAFI)"
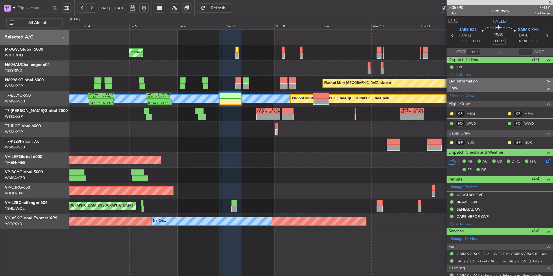
click at [306, 164] on div "Unplanned Maint Wichita (Wichita Mid-continent)" at bounding box center [311, 159] width 484 height 15
click at [305, 127] on div at bounding box center [311, 129] width 484 height 15
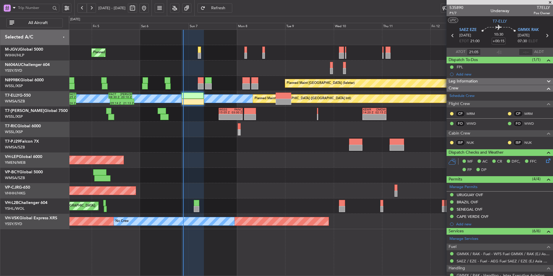
click at [281, 132] on div at bounding box center [311, 129] width 484 height 15
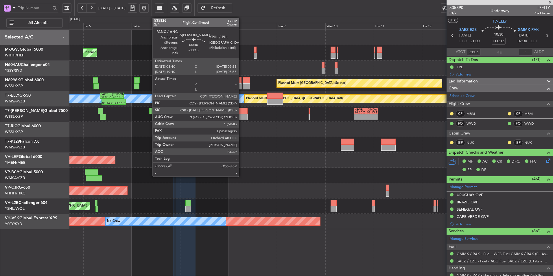
click at [241, 111] on div at bounding box center [242, 111] width 12 height 6
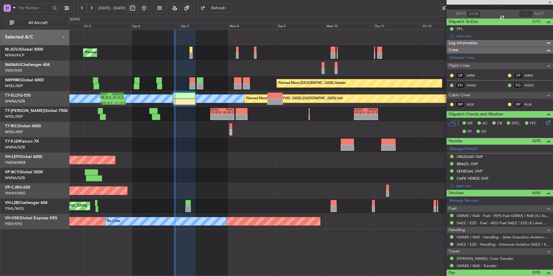
scroll to position [48, 0]
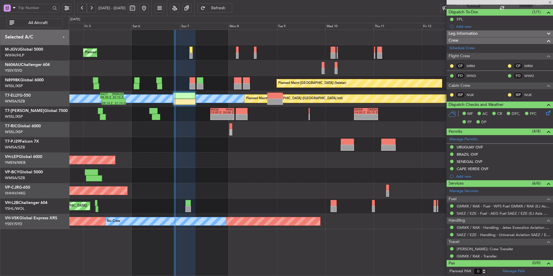
type input "-00:15"
type input "1"
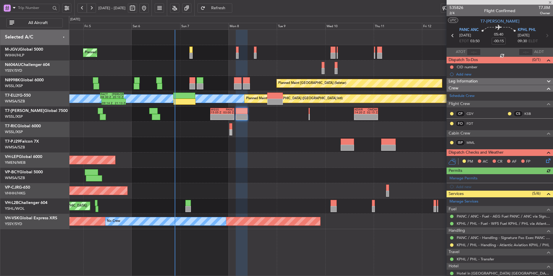
scroll to position [30, 0]
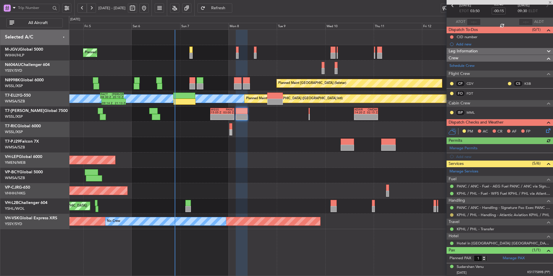
click at [451, 215] on button at bounding box center [451, 214] width 3 height 3
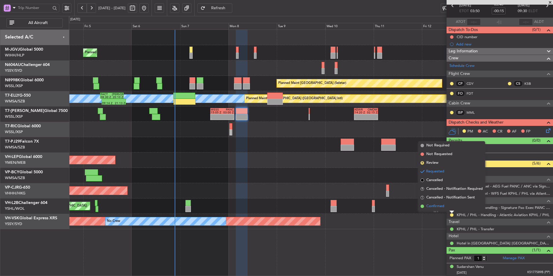
click at [439, 207] on span "Confirmed" at bounding box center [435, 206] width 18 height 6
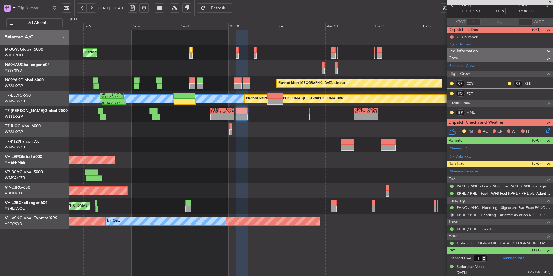
scroll to position [0, 0]
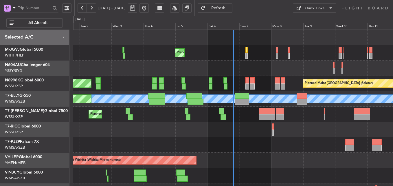
click at [211, 126] on div at bounding box center [232, 129] width 319 height 15
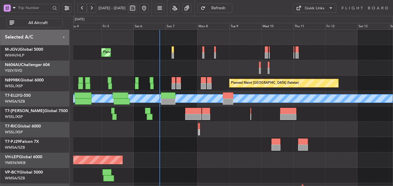
click at [223, 145] on div at bounding box center [232, 144] width 319 height 15
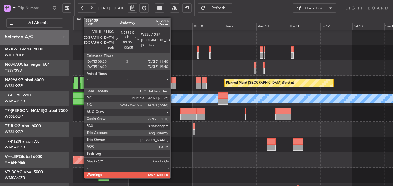
click at [173, 83] on div at bounding box center [173, 86] width 5 height 6
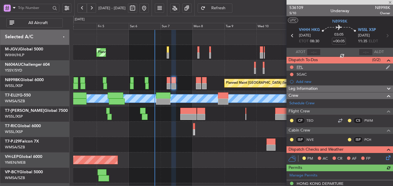
click at [300, 66] on div "FPL" at bounding box center [299, 66] width 6 height 5
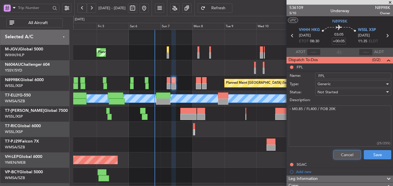
click at [340, 150] on button "Cancel" at bounding box center [346, 154] width 27 height 9
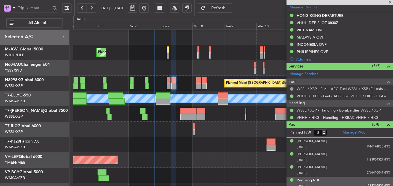
scroll to position [165, 0]
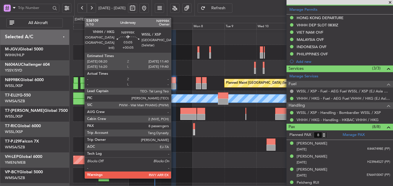
click at [173, 84] on div at bounding box center [173, 86] width 5 height 6
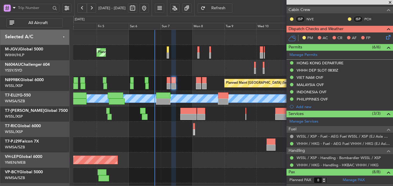
scroll to position [108, 0]
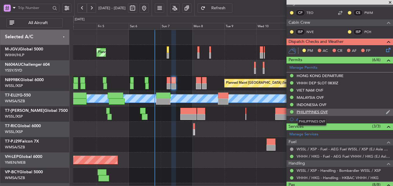
click at [314, 112] on div "PHILIPPINES OVF" at bounding box center [311, 111] width 31 height 5
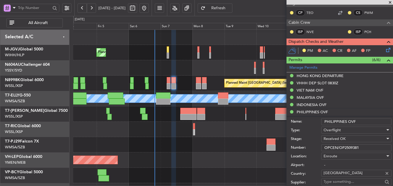
drag, startPoint x: 367, startPoint y: 147, endPoint x: 270, endPoint y: 147, distance: 96.8
click at [272, 147] on fb-app "[DATE] - [DATE] Refresh Quick Links All Aircraft Planned Maint [GEOGRAPHIC_DATA…" at bounding box center [196, 96] width 393 height 179
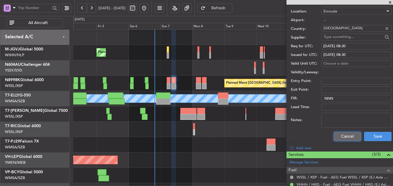
click at [337, 138] on button "Cancel" at bounding box center [346, 136] width 27 height 9
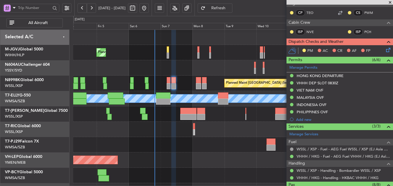
click at [314, 91] on div "VIET NAM OVF" at bounding box center [309, 90] width 27 height 5
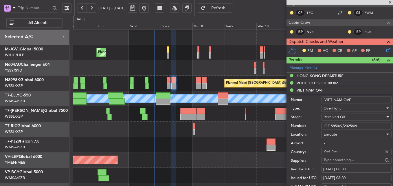
drag, startPoint x: 365, startPoint y: 125, endPoint x: 266, endPoint y: 125, distance: 98.9
click at [273, 125] on fb-app "[DATE] - [DATE] Refresh Quick Links All Aircraft Planned Maint [GEOGRAPHIC_DATA…" at bounding box center [196, 96] width 393 height 179
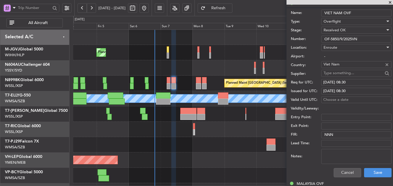
scroll to position [223, 0]
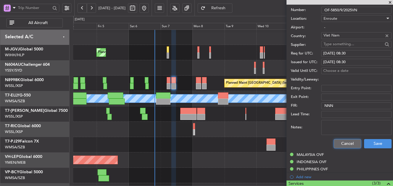
click at [345, 145] on button "Cancel" at bounding box center [346, 143] width 27 height 9
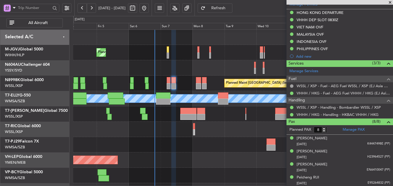
scroll to position [136, 0]
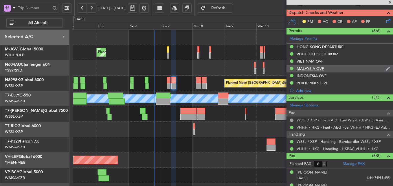
click at [319, 71] on div "MALAYSIA OVF" at bounding box center [339, 68] width 106 height 7
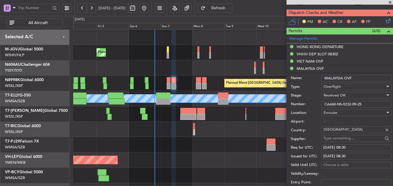
drag, startPoint x: 367, startPoint y: 103, endPoint x: 296, endPoint y: 99, distance: 71.2
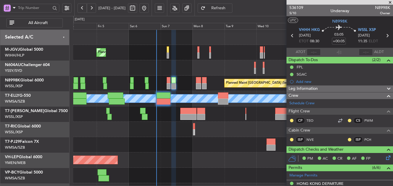
scroll to position [0, 0]
type input "[PERSON_NAME] (HHAFI)"
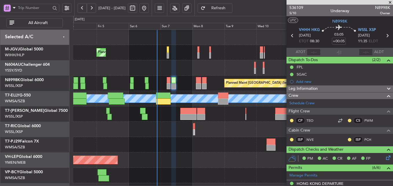
type input "[PERSON_NAME] (HHAFI)"
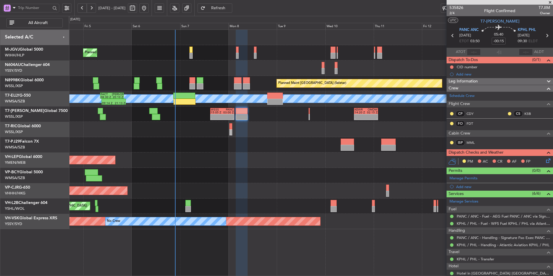
click at [193, 133] on div at bounding box center [311, 129] width 484 height 15
